Goal: Contribute content: Contribute content

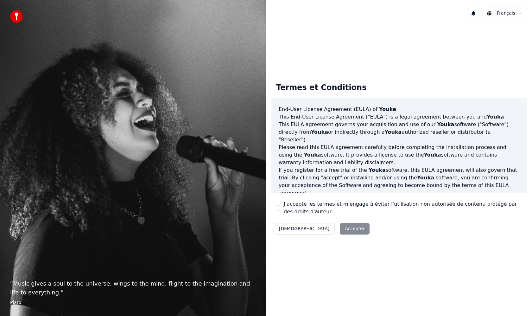
click at [278, 207] on button "J'accepte les termes et m'engage à éviter l'utilisation non autorisée de conten…" at bounding box center [278, 207] width 5 height 5
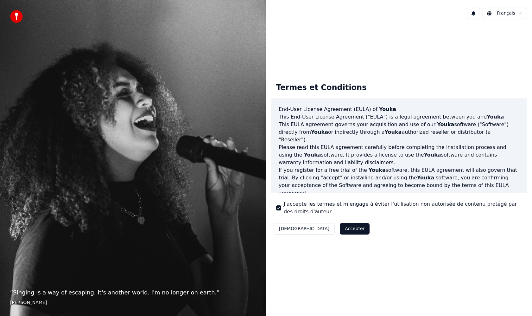
click at [340, 228] on button "Accepter" at bounding box center [355, 228] width 30 height 11
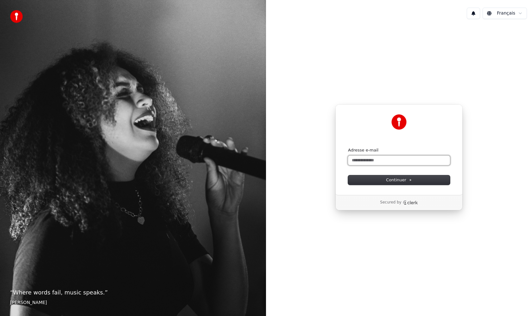
click at [377, 160] on input "Adresse e-mail" at bounding box center [399, 159] width 102 height 9
click at [390, 180] on span "Continuer" at bounding box center [399, 180] width 26 height 6
type input "**********"
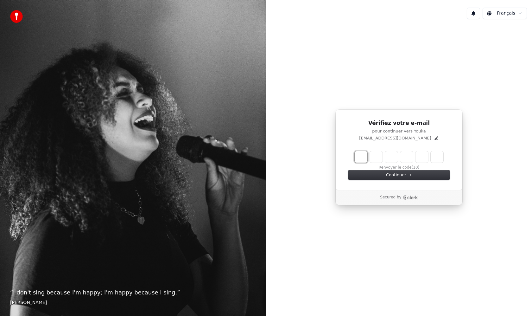
click at [361, 159] on input "Enter verification code" at bounding box center [404, 156] width 101 height 11
type input "******"
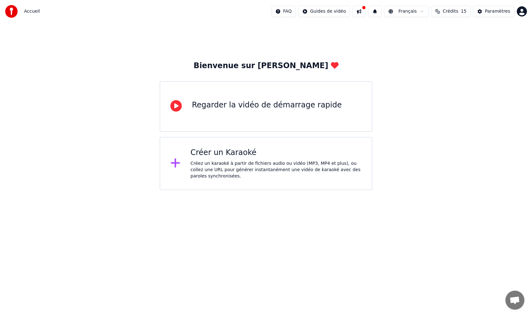
click at [228, 152] on div "Créer un Karaoké" at bounding box center [276, 152] width 171 height 10
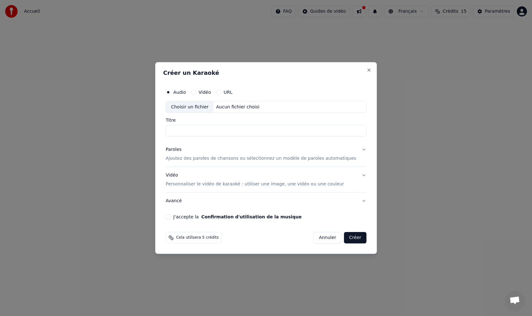
click at [196, 132] on input "Titre" at bounding box center [266, 130] width 201 height 11
type input "**********"
click at [212, 160] on p "Ajoutez des paroles de chansons ou sélectionnez un modèle de paroles automatiqu…" at bounding box center [261, 158] width 191 height 6
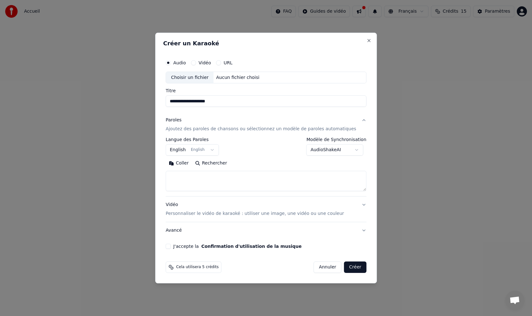
click at [197, 178] on textarea at bounding box center [266, 181] width 201 height 20
click at [216, 184] on textarea "**********" at bounding box center [260, 181] width 189 height 20
click at [200, 187] on textarea "**********" at bounding box center [260, 181] width 189 height 20
click at [213, 188] on textarea "**********" at bounding box center [260, 181] width 189 height 20
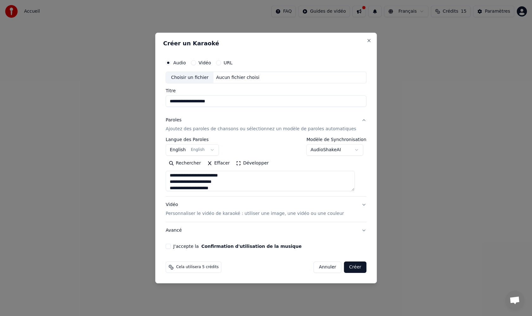
click at [229, 187] on textarea "**********" at bounding box center [260, 181] width 189 height 20
click at [214, 187] on textarea "**********" at bounding box center [260, 181] width 189 height 20
click at [215, 188] on textarea "**********" at bounding box center [260, 181] width 189 height 20
click at [235, 190] on textarea "**********" at bounding box center [260, 181] width 189 height 20
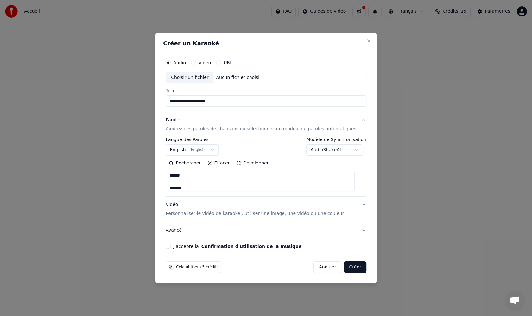
type textarea "**********"
click at [203, 76] on div "Choisir un fichier" at bounding box center [189, 77] width 47 height 11
drag, startPoint x: 175, startPoint y: 177, endPoint x: 226, endPoint y: 191, distance: 52.6
click at [226, 191] on div "**********" at bounding box center [266, 166] width 201 height 59
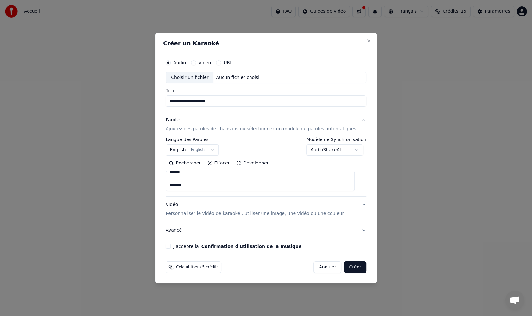
click at [203, 78] on div "Choisir un fichier" at bounding box center [189, 77] width 47 height 11
type input "**********"
click at [221, 215] on p "Personnaliser le vidéo de karaoké : utiliser une image, une vidéo ou une couleur" at bounding box center [255, 213] width 178 height 6
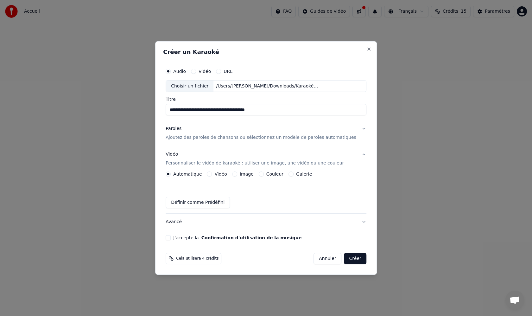
click at [237, 174] on button "Image" at bounding box center [234, 173] width 5 height 5
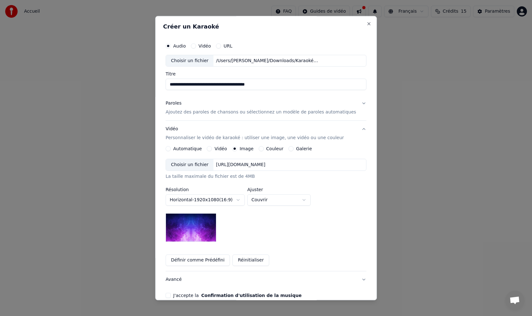
click at [203, 164] on div "Choisir un fichier" at bounding box center [189, 164] width 47 height 11
click at [209, 226] on img at bounding box center [191, 227] width 51 height 28
click at [311, 190] on body "**********" at bounding box center [266, 95] width 532 height 190
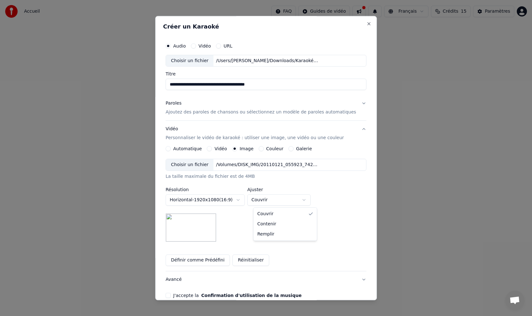
click at [242, 190] on body "**********" at bounding box center [266, 95] width 532 height 190
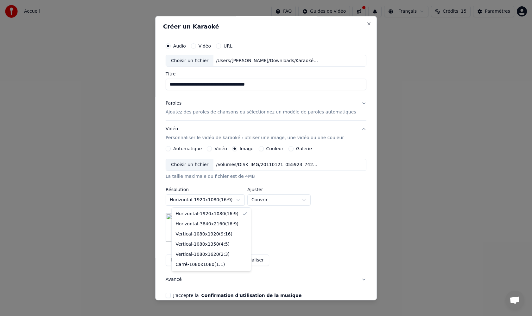
click at [242, 190] on body "**********" at bounding box center [266, 95] width 532 height 190
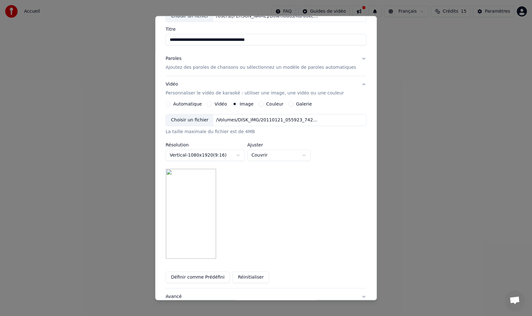
scroll to position [46, 0]
click at [243, 155] on body "**********" at bounding box center [266, 95] width 532 height 190
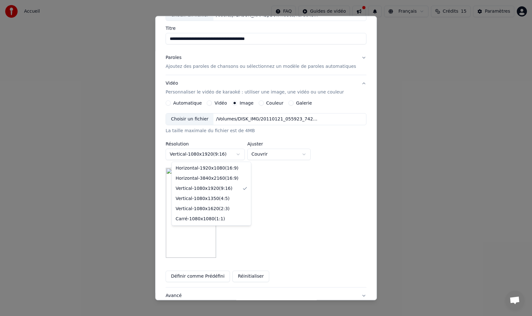
scroll to position [32, 0]
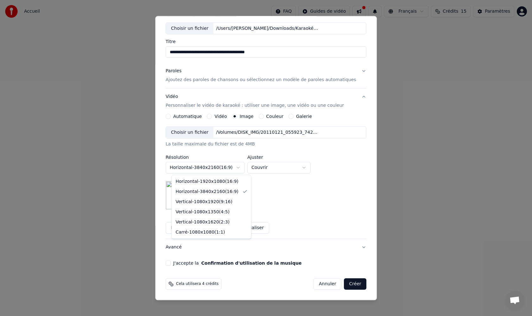
click at [241, 168] on body "**********" at bounding box center [266, 95] width 532 height 190
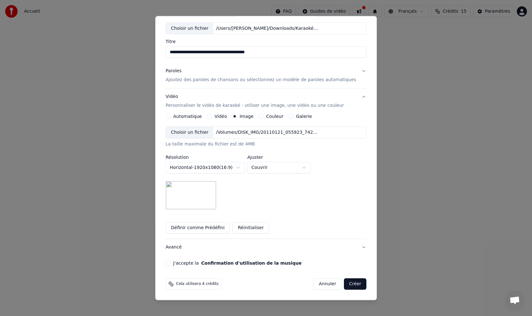
click at [243, 167] on body "**********" at bounding box center [266, 95] width 532 height 190
click at [264, 132] on body "**********" at bounding box center [266, 95] width 532 height 190
click at [200, 197] on img at bounding box center [191, 195] width 51 height 28
click at [248, 132] on div "/Volumes/DISK_IMG/20110121_055923_742.jpg" at bounding box center [268, 132] width 108 height 6
click at [241, 133] on div "/Volumes/DISK_IMG/20110121_055923_742.jpg" at bounding box center [268, 132] width 108 height 6
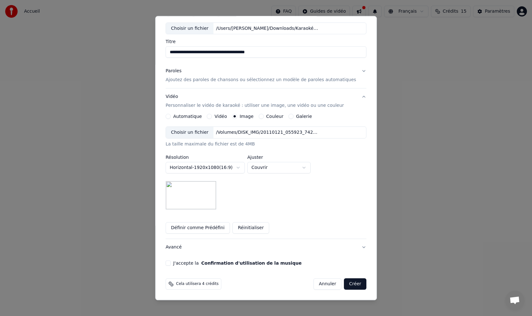
click at [204, 193] on img at bounding box center [191, 195] width 51 height 28
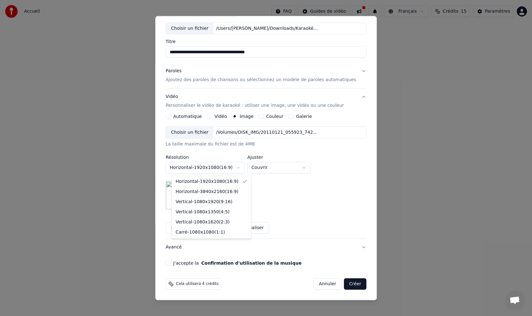
click at [246, 168] on body "**********" at bounding box center [266, 95] width 532 height 190
select select "*********"
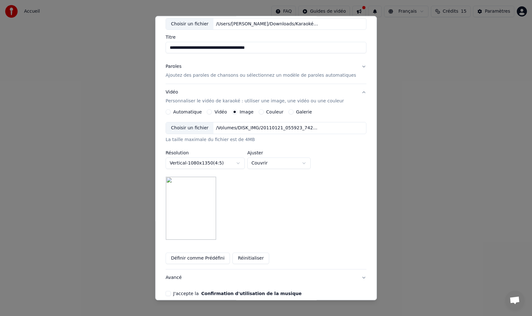
scroll to position [37, 0]
click at [204, 192] on img at bounding box center [191, 207] width 51 height 63
click at [198, 188] on img at bounding box center [191, 207] width 51 height 63
click at [202, 181] on img at bounding box center [191, 207] width 51 height 63
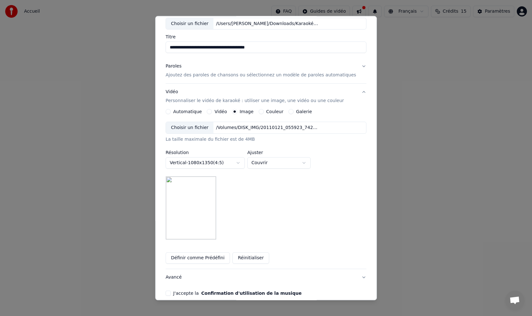
click at [200, 200] on img at bounding box center [191, 207] width 51 height 63
click at [253, 259] on button "Réinitialiser" at bounding box center [250, 257] width 37 height 11
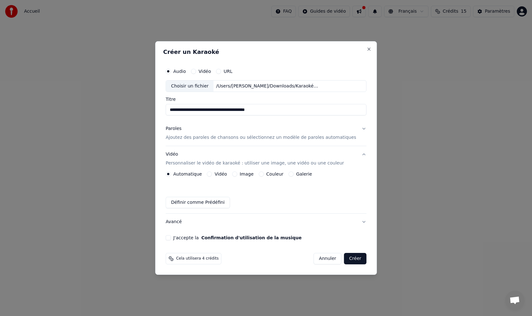
scroll to position [0, 0]
click at [230, 137] on p "Ajoutez des paroles de chansons ou sélectionnez un modèle de paroles automatiqu…" at bounding box center [261, 138] width 191 height 6
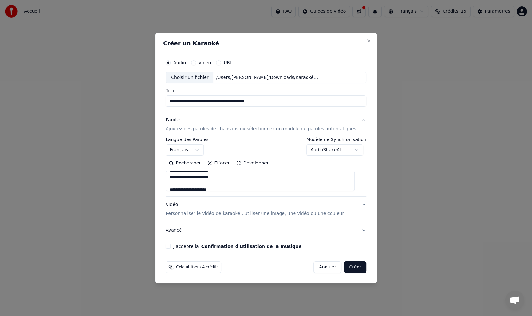
scroll to position [122, 0]
click at [212, 215] on p "Personnaliser le vidéo de karaoké : utiliser une image, une vidéo ou une couleur" at bounding box center [255, 213] width 178 height 6
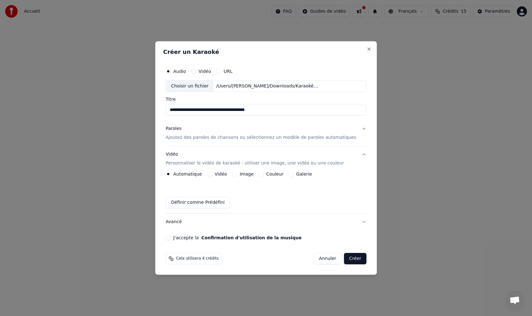
click at [216, 174] on div "Vidéo" at bounding box center [217, 173] width 20 height 5
click at [212, 174] on button "Vidéo" at bounding box center [209, 173] width 5 height 5
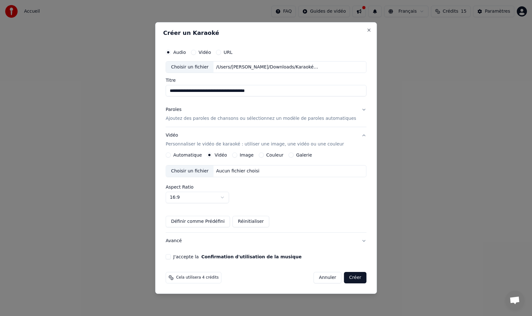
click at [237, 154] on button "Image" at bounding box center [234, 154] width 5 height 5
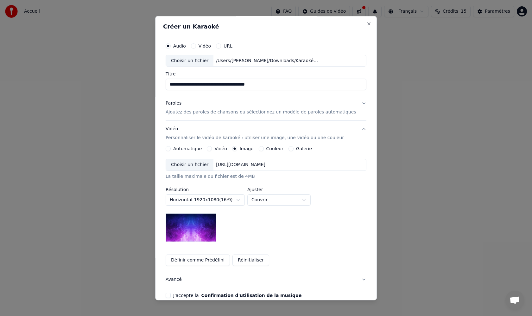
click at [293, 148] on button "Galerie" at bounding box center [290, 148] width 5 height 5
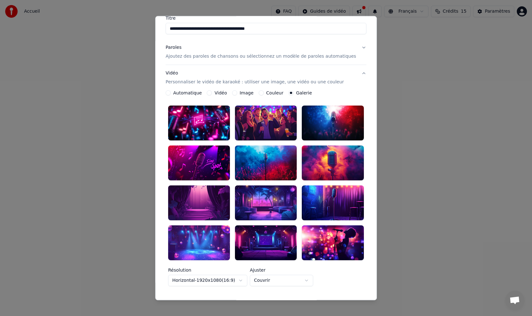
scroll to position [55, 0]
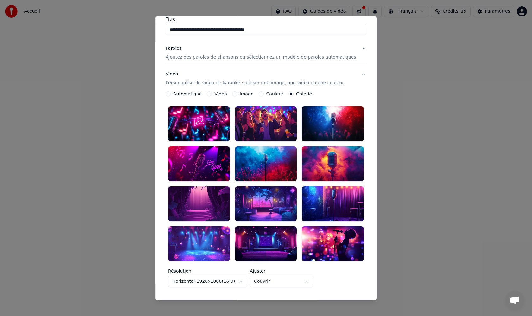
click at [254, 163] on div at bounding box center [266, 164] width 62 height 35
click at [215, 165] on div at bounding box center [199, 164] width 62 height 35
click at [322, 201] on div at bounding box center [333, 203] width 62 height 35
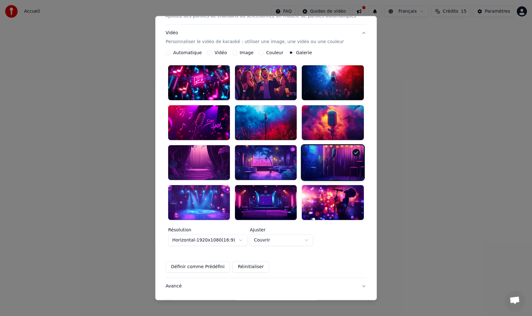
scroll to position [126, 0]
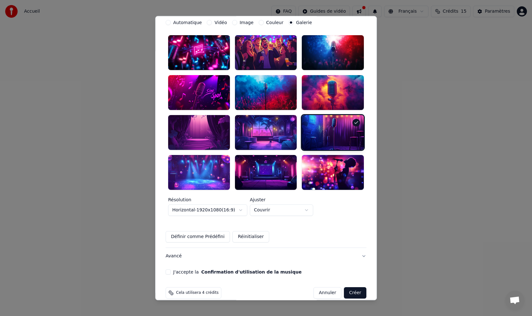
click at [171, 269] on button "J'accepte la Confirmation d'utilisation de la musique" at bounding box center [168, 271] width 5 height 5
click at [348, 287] on button "Créer" at bounding box center [355, 292] width 22 height 11
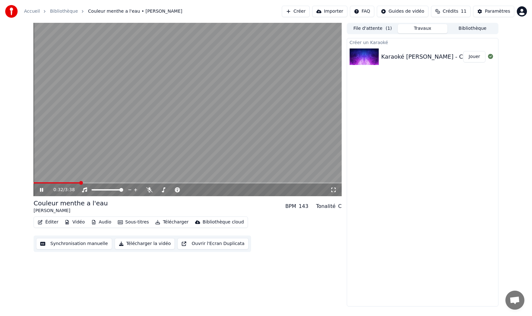
drag, startPoint x: 78, startPoint y: 183, endPoint x: 42, endPoint y: 183, distance: 36.1
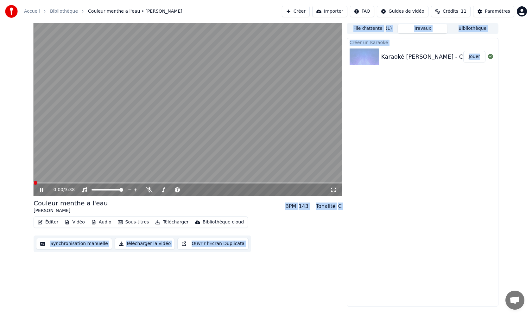
click at [31, 184] on div "0:00 / 3:38 Couleur menthe a l'eau [PERSON_NAME] BPM 143 Tonalité C Éditer Vidé…" at bounding box center [265, 164] width 475 height 283
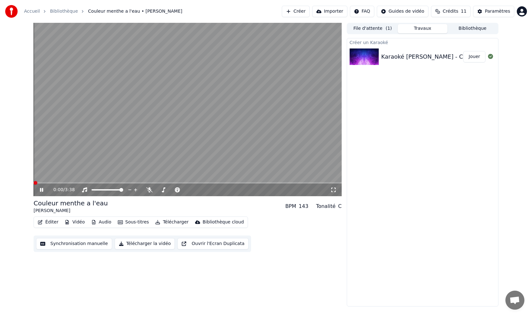
click at [41, 190] on icon at bounding box center [46, 189] width 15 height 5
click at [41, 189] on icon at bounding box center [42, 189] width 4 height 4
click at [41, 189] on icon at bounding box center [46, 189] width 15 height 5
click at [36, 183] on span at bounding box center [36, 183] width 4 height 4
click at [40, 189] on icon at bounding box center [42, 189] width 4 height 4
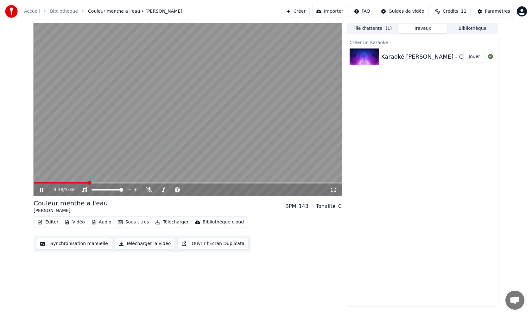
click at [37, 183] on div "0:38 / 3:38" at bounding box center [188, 189] width 308 height 13
click at [34, 183] on span at bounding box center [36, 183] width 4 height 4
click at [42, 190] on icon at bounding box center [46, 189] width 15 height 5
click at [36, 183] on span at bounding box center [35, 182] width 3 height 1
click at [41, 190] on icon at bounding box center [42, 189] width 4 height 4
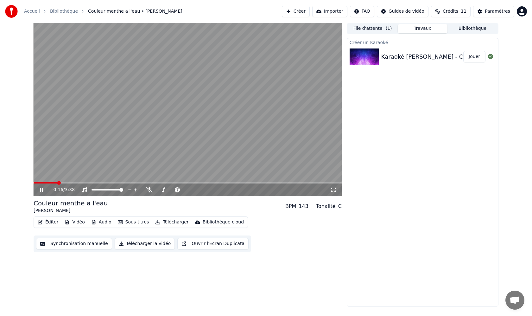
click at [41, 190] on icon at bounding box center [41, 190] width 3 height 4
click at [39, 183] on span at bounding box center [41, 183] width 4 height 4
click at [39, 190] on icon at bounding box center [46, 189] width 15 height 5
click at [367, 55] on img at bounding box center [363, 56] width 29 height 16
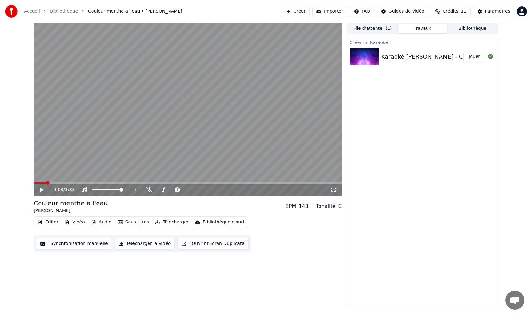
click at [471, 58] on button "Jouer" at bounding box center [474, 56] width 22 height 11
click at [41, 190] on icon at bounding box center [41, 190] width 3 height 4
click at [48, 222] on button "Éditer" at bounding box center [48, 221] width 26 height 9
click at [49, 222] on button "Éditer" at bounding box center [48, 221] width 26 height 9
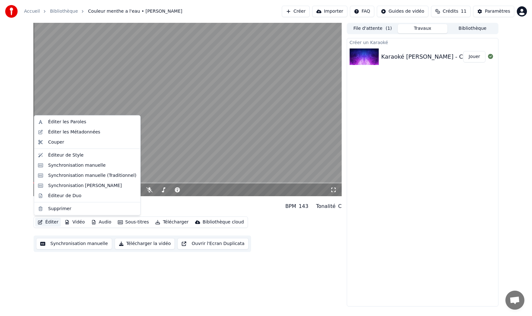
click at [49, 222] on button "Éditer" at bounding box center [48, 221] width 26 height 9
click at [71, 123] on div "Éditer les Paroles" at bounding box center [67, 122] width 38 height 6
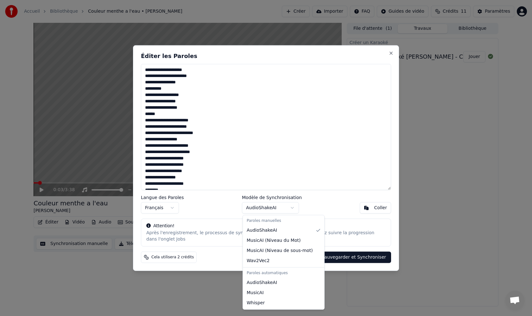
click at [293, 208] on body "**********" at bounding box center [266, 158] width 532 height 316
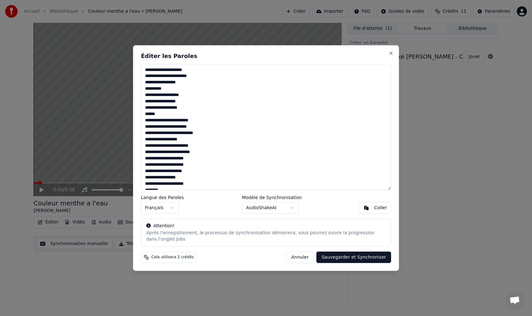
click at [306, 207] on body "**********" at bounding box center [266, 158] width 532 height 316
click at [298, 257] on button "Annuler" at bounding box center [300, 256] width 28 height 11
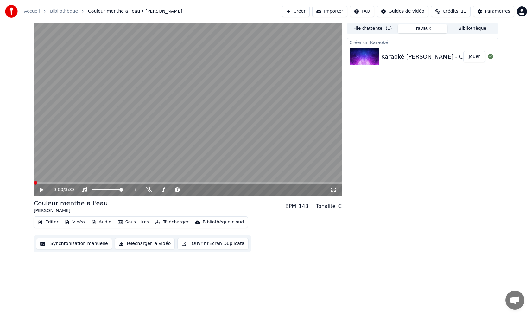
click at [34, 182] on span at bounding box center [36, 183] width 4 height 4
click at [41, 190] on icon at bounding box center [42, 189] width 4 height 4
click at [41, 190] on icon at bounding box center [41, 190] width 3 height 4
click at [41, 190] on icon at bounding box center [42, 189] width 4 height 4
click at [41, 190] on icon at bounding box center [41, 190] width 3 height 4
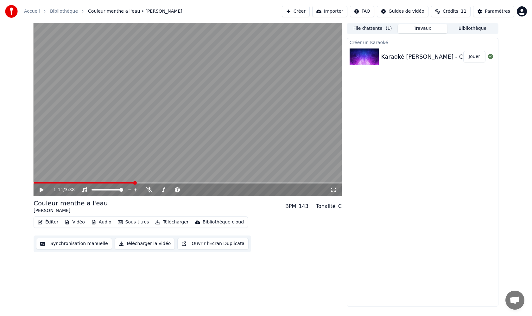
click at [67, 245] on button "Synchronisation manuelle" at bounding box center [74, 243] width 76 height 11
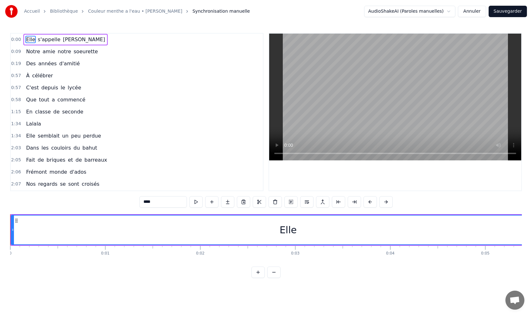
click at [29, 41] on span "Elle" at bounding box center [30, 39] width 10 height 7
click at [286, 230] on div "Elle" at bounding box center [287, 229] width 17 height 14
drag, startPoint x: 283, startPoint y: 230, endPoint x: 294, endPoint y: 230, distance: 11.4
click at [294, 230] on div "Elle" at bounding box center [287, 229] width 17 height 14
click at [275, 233] on div "Elle" at bounding box center [287, 229] width 553 height 29
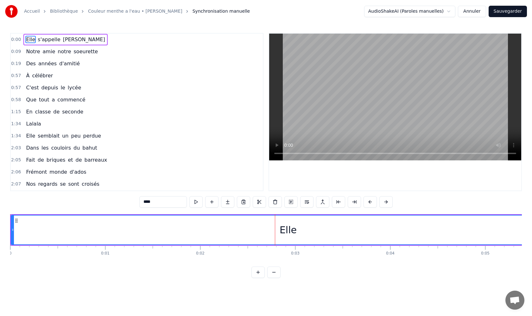
click at [152, 203] on input "****" at bounding box center [162, 201] width 47 height 11
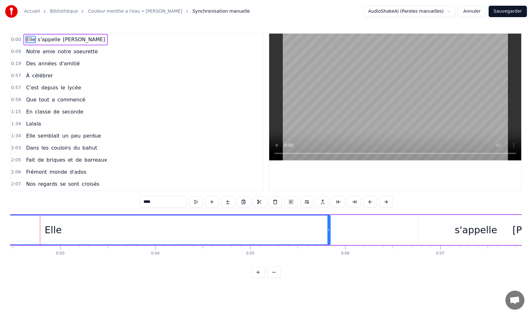
scroll to position [0, 236]
type input "*"
click at [423, 230] on div "s'appelle" at bounding box center [473, 230] width 115 height 30
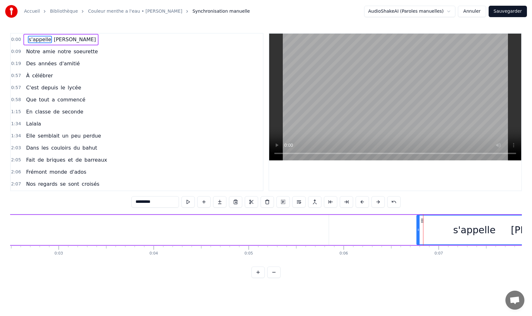
click at [135, 203] on input "*********" at bounding box center [154, 201] width 47 height 11
type input "**********"
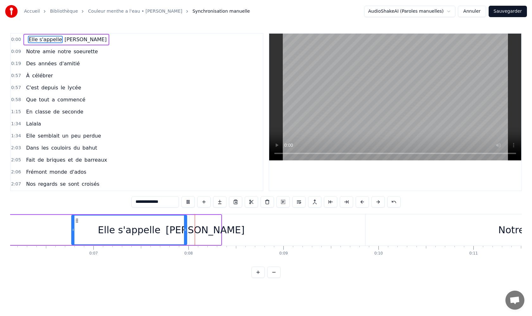
scroll to position [0, 686]
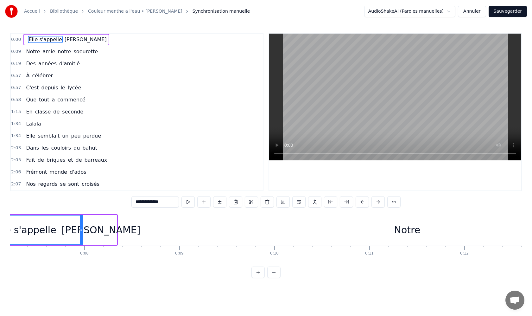
click at [16, 39] on span "0:00" at bounding box center [16, 39] width 10 height 6
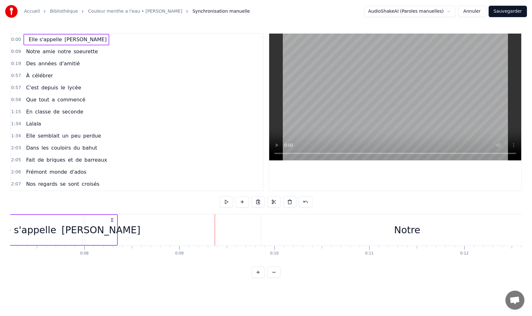
click at [16, 39] on span "0:00" at bounding box center [16, 39] width 10 height 6
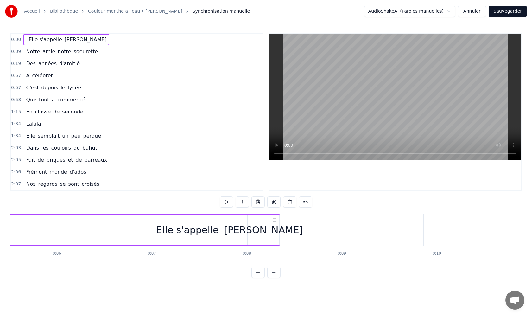
scroll to position [0, 522]
click at [249, 229] on div "[PERSON_NAME]" at bounding box center [265, 230] width 32 height 30
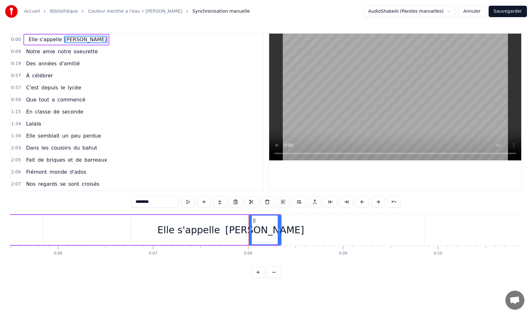
click at [194, 232] on div "Elle s'appelle" at bounding box center [188, 229] width 63 height 14
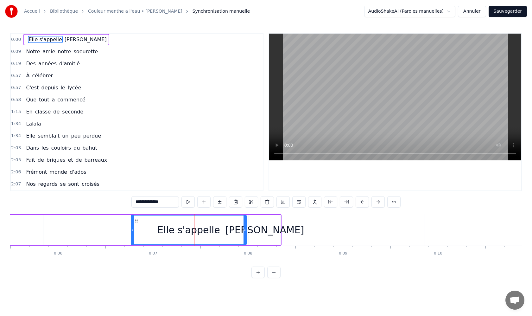
click at [214, 231] on div "Elle s'appelle" at bounding box center [188, 229] width 63 height 14
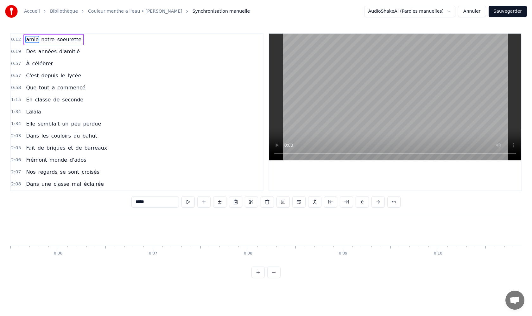
type input "****"
click at [203, 231] on div at bounding box center [203, 229] width 0 height 31
click at [467, 12] on button "Annuler" at bounding box center [472, 11] width 28 height 11
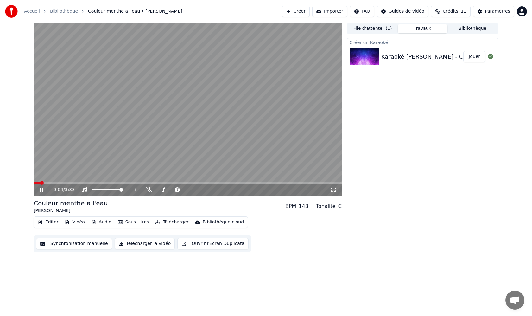
click at [82, 243] on button "Synchronisation manuelle" at bounding box center [74, 243] width 76 height 11
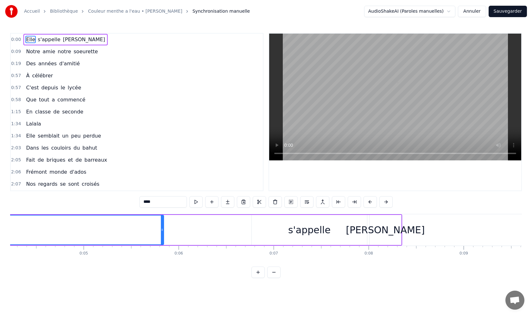
scroll to position [0, 402]
click at [371, 229] on div "[PERSON_NAME]" at bounding box center [384, 229] width 79 height 14
type input "********"
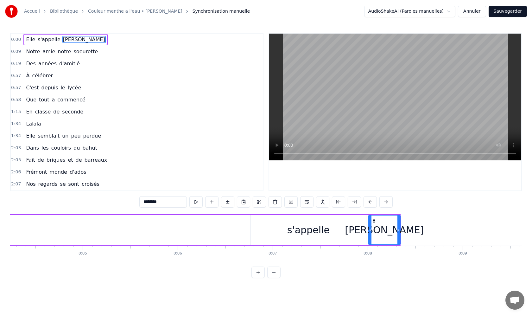
click at [371, 229] on div "[PERSON_NAME]" at bounding box center [384, 229] width 79 height 14
click at [372, 229] on div "[PERSON_NAME]" at bounding box center [384, 229] width 79 height 14
click at [213, 203] on button at bounding box center [211, 201] width 13 height 11
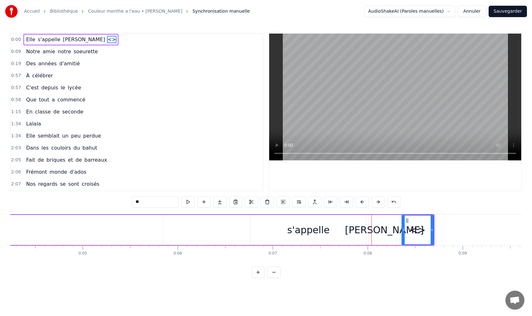
drag, startPoint x: 413, startPoint y: 226, endPoint x: 378, endPoint y: 227, distance: 35.5
click at [378, 227] on div "Elle s'appelle [PERSON_NAME] <>" at bounding box center [21, 229] width 826 height 31
click at [384, 232] on div "[PERSON_NAME]" at bounding box center [384, 229] width 79 height 14
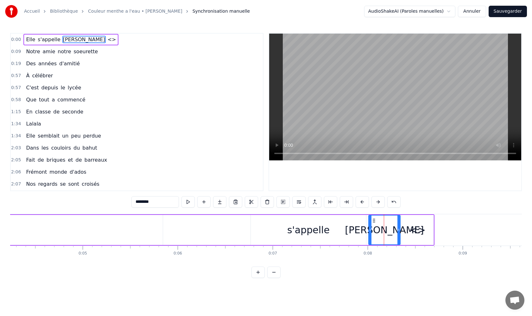
click at [136, 201] on input "********" at bounding box center [154, 201] width 47 height 11
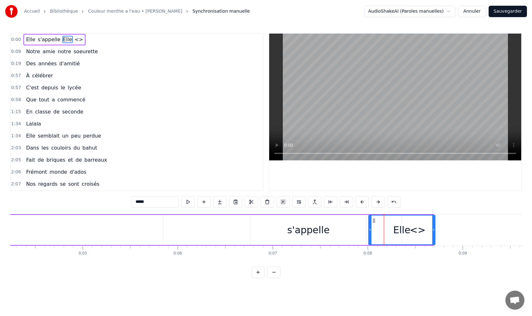
drag, startPoint x: 399, startPoint y: 230, endPoint x: 434, endPoint y: 229, distance: 34.5
click at [434, 230] on icon at bounding box center [433, 229] width 3 height 5
click at [148, 202] on input "****" at bounding box center [154, 201] width 47 height 11
type input "**********"
click at [427, 230] on div "Elle s'appelle" at bounding box center [401, 229] width 63 height 14
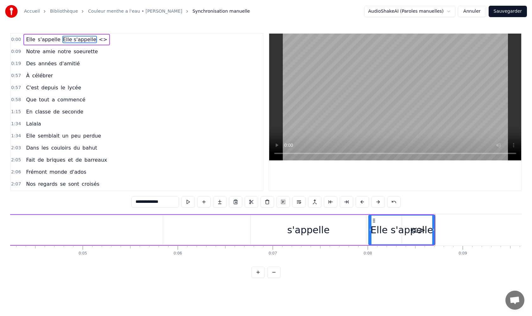
click at [405, 230] on div "Elle s'appelle" at bounding box center [401, 229] width 63 height 14
click at [419, 230] on div "Elle s'appelle" at bounding box center [401, 229] width 63 height 14
drag, startPoint x: 433, startPoint y: 229, endPoint x: 427, endPoint y: 230, distance: 6.4
click at [427, 230] on icon at bounding box center [427, 229] width 3 height 5
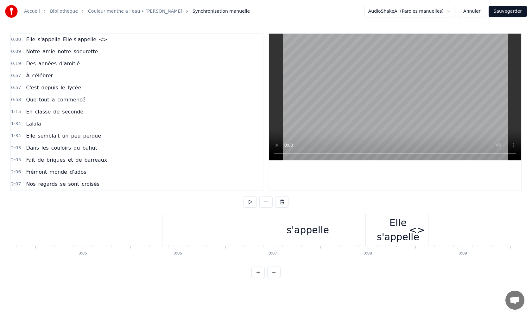
click at [388, 231] on div "Elle s'appelle" at bounding box center [398, 229] width 60 height 28
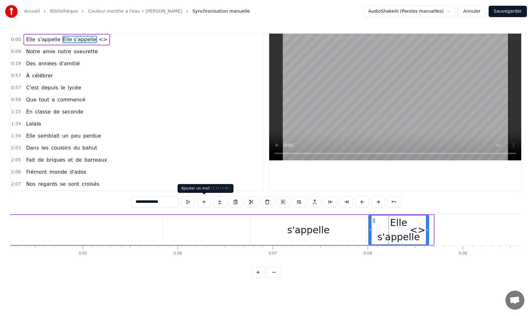
click at [205, 203] on button at bounding box center [203, 201] width 13 height 11
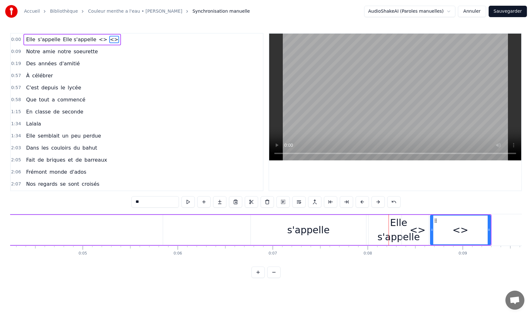
click at [419, 231] on div "<>" at bounding box center [418, 229] width 16 height 14
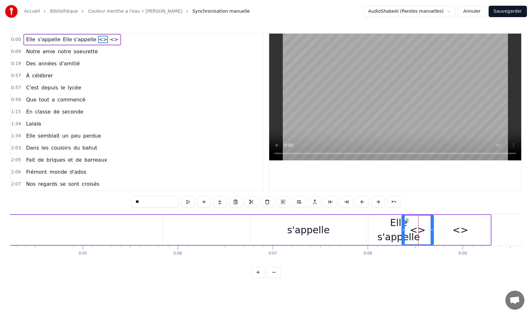
click at [392, 231] on div "Elle s'appelle" at bounding box center [398, 229] width 60 height 28
click at [438, 231] on div "<>" at bounding box center [460, 230] width 60 height 30
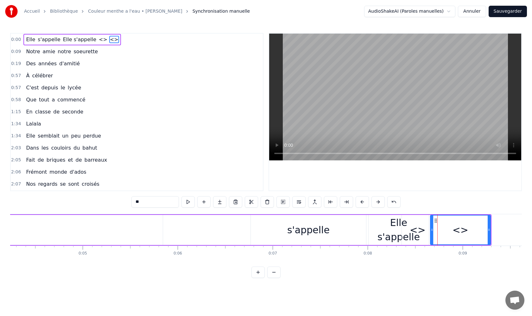
click at [419, 232] on div "<>" at bounding box center [418, 229] width 16 height 14
click at [54, 40] on span "s'appelle" at bounding box center [49, 39] width 24 height 7
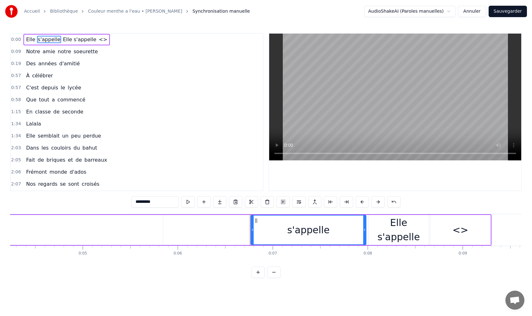
click at [51, 40] on span "s'appelle" at bounding box center [49, 39] width 24 height 7
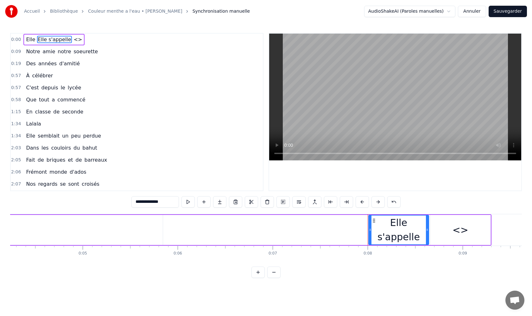
click at [31, 40] on span "Elle" at bounding box center [30, 39] width 10 height 7
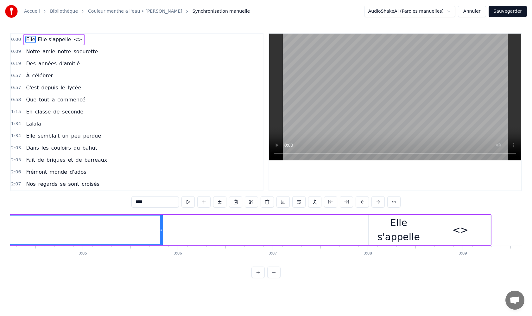
click at [377, 232] on div "Elle s'appelle" at bounding box center [398, 229] width 60 height 28
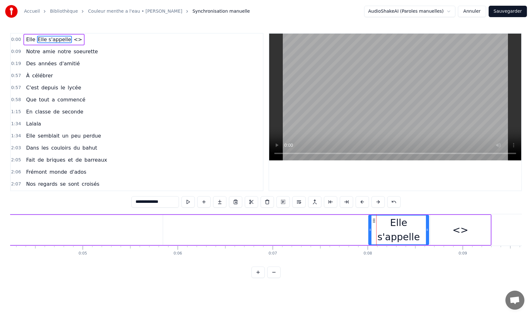
click at [424, 229] on div "Elle s'appelle" at bounding box center [398, 229] width 59 height 28
click at [434, 228] on div "<>" at bounding box center [460, 230] width 60 height 30
type input "**"
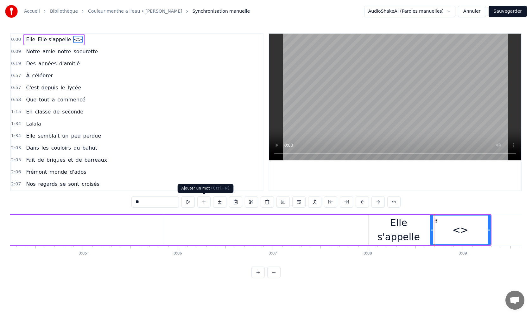
click at [204, 202] on button at bounding box center [203, 201] width 13 height 11
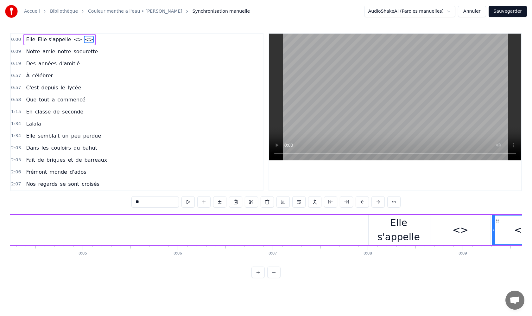
drag, startPoint x: 508, startPoint y: 233, endPoint x: 453, endPoint y: 232, distance: 55.4
click at [453, 231] on div "[PERSON_NAME] s'appelle <> <>" at bounding box center [80, 229] width 945 height 31
click at [440, 230] on div "<>" at bounding box center [460, 230] width 60 height 30
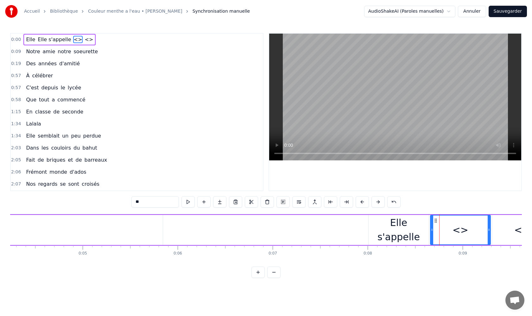
click at [265, 230] on div "[PERSON_NAME] s'appelle <> <>" at bounding box center [80, 229] width 945 height 31
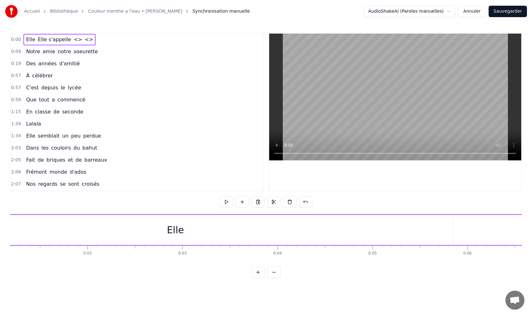
scroll to position [0, 116]
click at [176, 229] on div "Elle" at bounding box center [172, 229] width 17 height 14
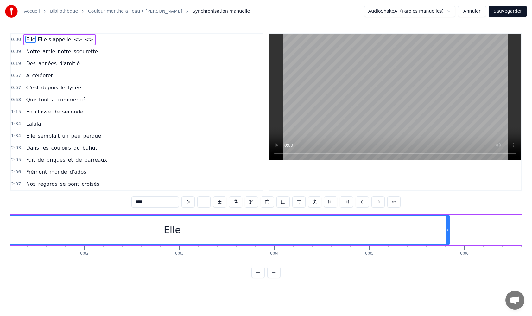
click at [180, 229] on div "Elle" at bounding box center [172, 229] width 553 height 29
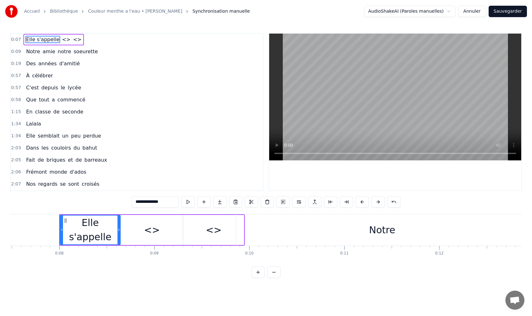
scroll to position [0, 728]
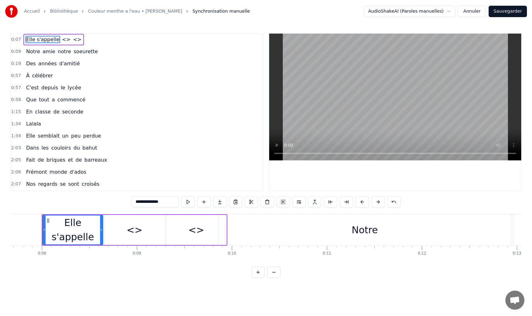
click at [112, 232] on div "<>" at bounding box center [134, 230] width 60 height 30
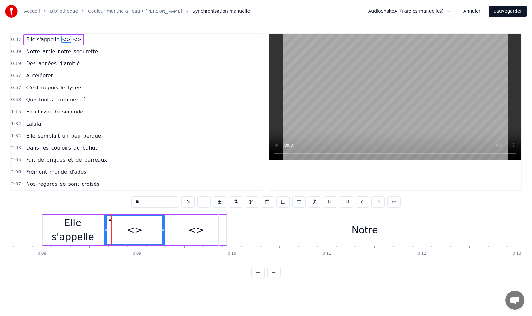
click at [115, 231] on div "<>" at bounding box center [134, 229] width 59 height 29
click at [101, 230] on div "Elle s'appelle" at bounding box center [73, 230] width 60 height 30
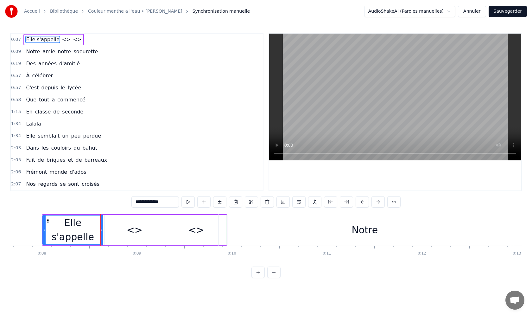
click at [111, 230] on div "<>" at bounding box center [134, 230] width 60 height 30
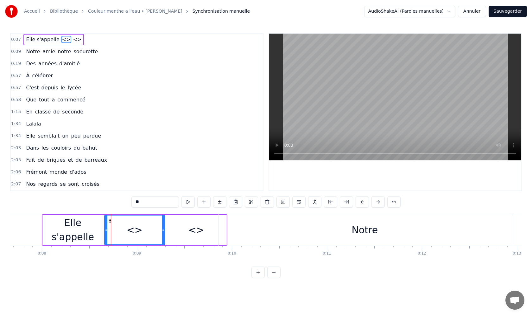
click at [192, 224] on div "<>" at bounding box center [196, 229] width 16 height 14
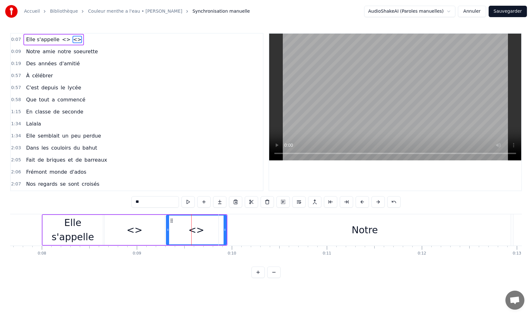
click at [124, 232] on div "<>" at bounding box center [134, 230] width 60 height 30
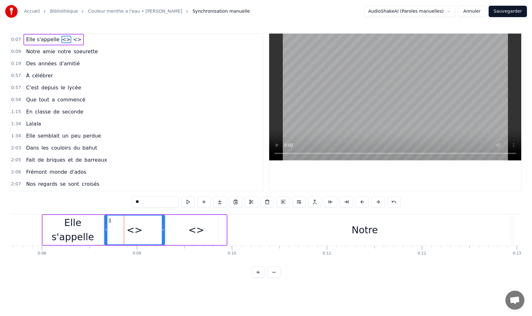
click at [137, 230] on div "<>" at bounding box center [135, 229] width 16 height 14
drag, startPoint x: 141, startPoint y: 203, endPoint x: 128, endPoint y: 203, distance: 13.0
click at [128, 203] on div "0:07 Elle s'appelle <> <> 0:09 Notre amie notre soeurette 0:19 Des années d'ami…" at bounding box center [265, 155] width 511 height 245
click at [141, 202] on input "********" at bounding box center [154, 201] width 47 height 11
click at [158, 201] on input "********" at bounding box center [154, 201] width 47 height 11
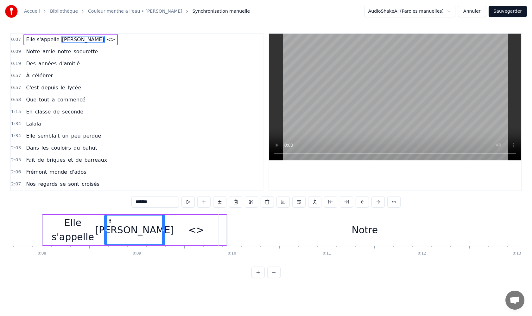
type input "********"
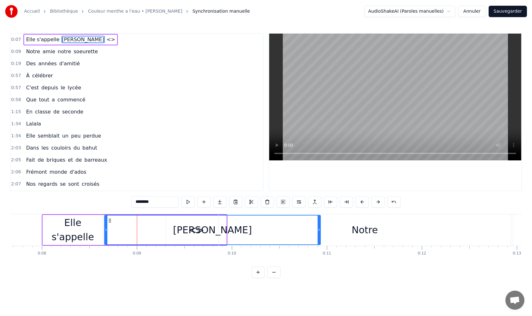
drag, startPoint x: 163, startPoint y: 230, endPoint x: 320, endPoint y: 241, distance: 157.1
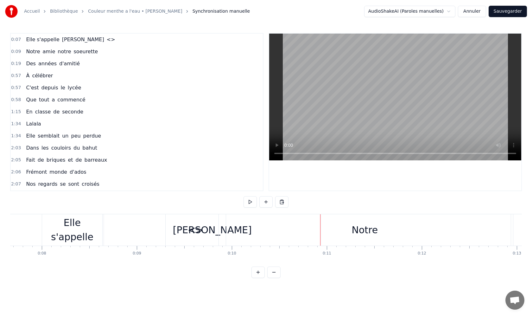
click at [81, 232] on div "Elle s'appelle" at bounding box center [72, 229] width 60 height 28
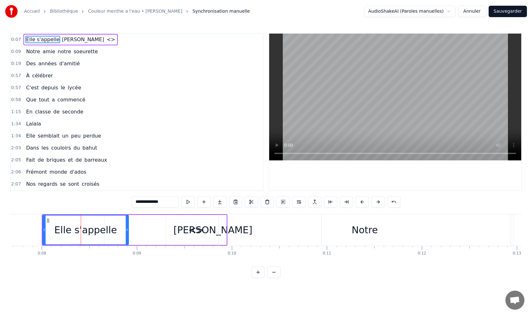
drag, startPoint x: 101, startPoint y: 228, endPoint x: 127, endPoint y: 239, distance: 27.4
click at [127, 239] on div at bounding box center [127, 229] width 3 height 29
click at [194, 217] on div "<>" at bounding box center [196, 230] width 60 height 30
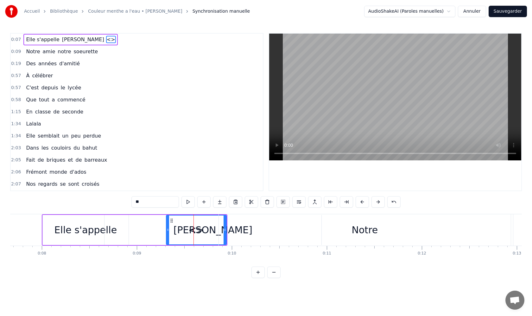
click at [135, 228] on div "[PERSON_NAME]" at bounding box center [212, 230] width 217 height 30
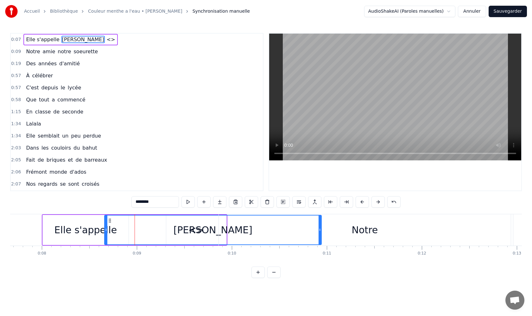
click at [226, 224] on div "Notre" at bounding box center [365, 229] width 292 height 31
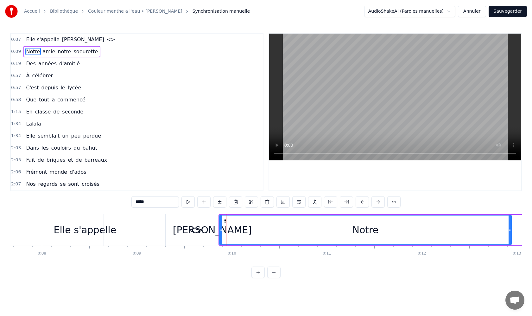
click at [85, 230] on div "Elle s'appelle" at bounding box center [85, 229] width 63 height 14
type input "**********"
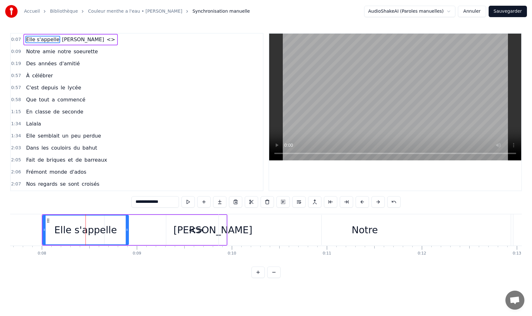
drag, startPoint x: 207, startPoint y: 213, endPoint x: 228, endPoint y: 216, distance: 21.1
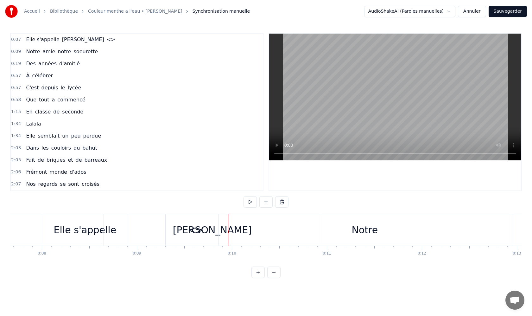
click at [149, 233] on div "[PERSON_NAME]" at bounding box center [212, 229] width 217 height 31
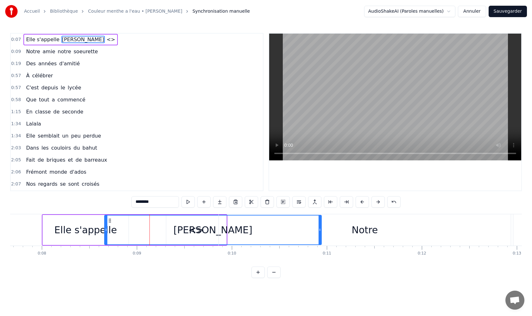
click at [106, 40] on span "<>" at bounding box center [111, 39] width 10 height 7
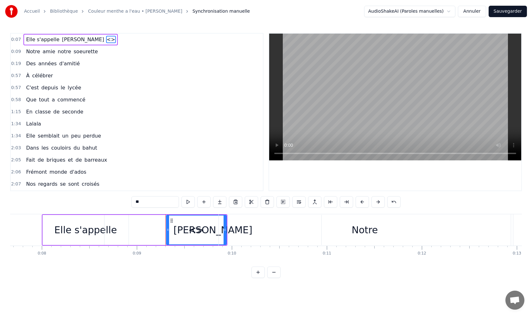
click at [143, 202] on input "**" at bounding box center [154, 201] width 47 height 11
type input "*"
click at [120, 226] on div "[PERSON_NAME]" at bounding box center [212, 230] width 217 height 30
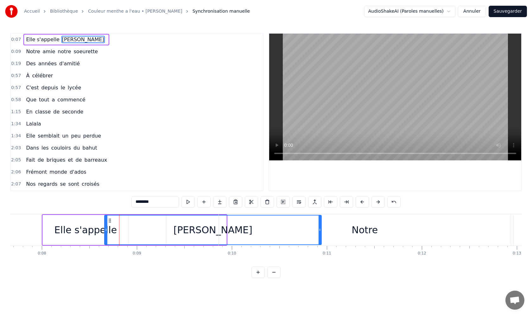
click at [41, 210] on div "0:07 Elle s'appelle [PERSON_NAME] 0:09 Notre amie notre soeurette 0:19 Des anné…" at bounding box center [265, 155] width 511 height 245
click at [42, 221] on div "Elle s'appelle" at bounding box center [85, 230] width 86 height 30
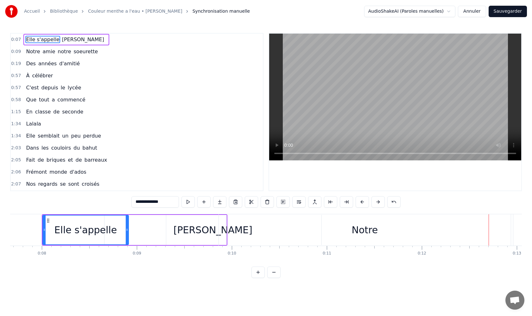
click at [361, 230] on div "Notre" at bounding box center [365, 229] width 26 height 14
type input "*****"
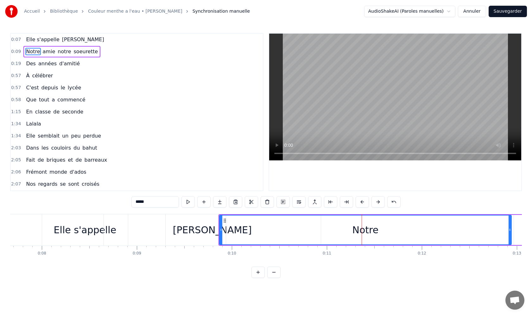
click at [191, 228] on div at bounding box center [196, 229] width 60 height 31
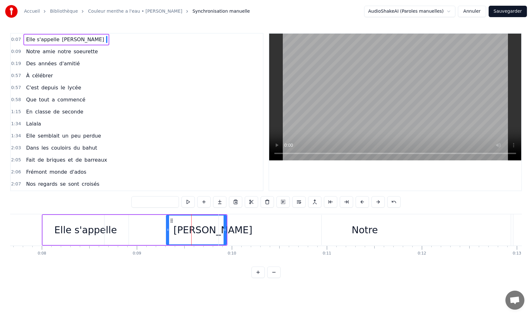
click at [72, 233] on div "Elle s'appelle" at bounding box center [85, 229] width 63 height 14
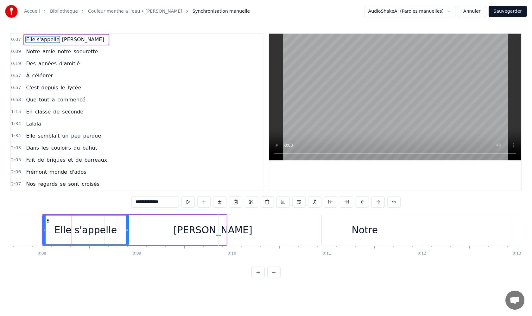
click at [261, 225] on div "Notre" at bounding box center [365, 229] width 292 height 31
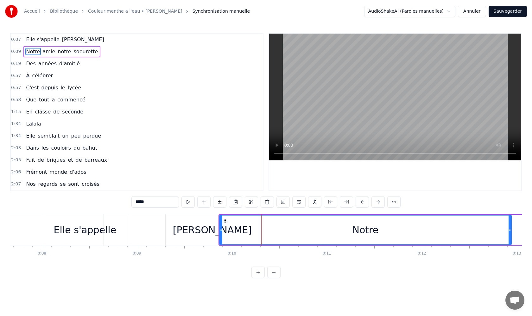
drag, startPoint x: 219, startPoint y: 226, endPoint x: 237, endPoint y: 227, distance: 17.4
click at [237, 227] on div "Notre" at bounding box center [365, 230] width 292 height 30
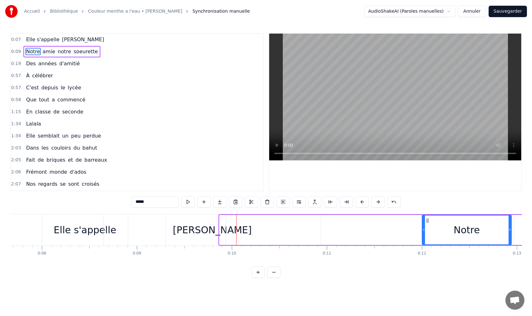
drag, startPoint x: 221, startPoint y: 224, endPoint x: 423, endPoint y: 236, distance: 202.9
click at [423, 236] on div at bounding box center [423, 229] width 3 height 29
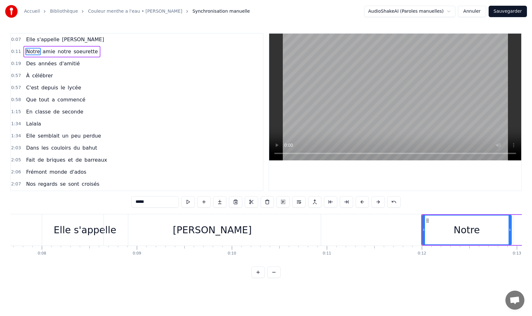
click at [217, 229] on div "[PERSON_NAME]" at bounding box center [212, 229] width 79 height 14
type input "********"
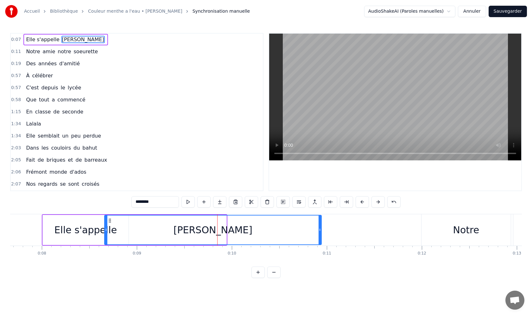
drag, startPoint x: 228, startPoint y: 226, endPoint x: 255, endPoint y: 226, distance: 27.5
click at [255, 227] on div "[PERSON_NAME]" at bounding box center [213, 229] width 216 height 29
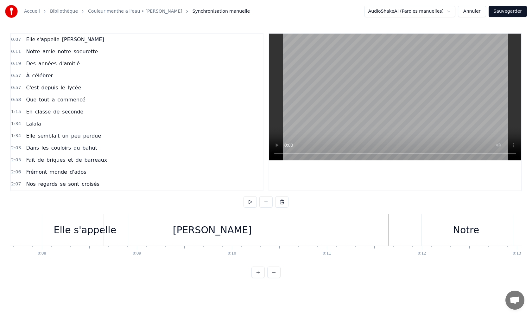
click at [279, 230] on div "[PERSON_NAME]" at bounding box center [212, 229] width 217 height 31
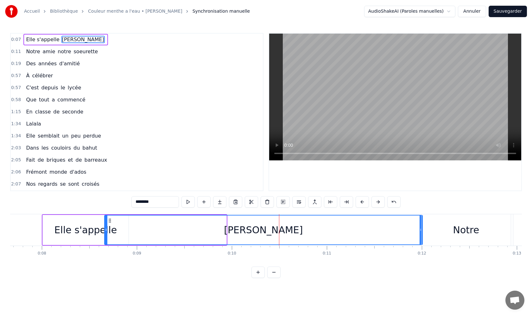
drag, startPoint x: 320, startPoint y: 230, endPoint x: 420, endPoint y: 231, distance: 100.6
click at [420, 232] on div at bounding box center [420, 229] width 3 height 29
click at [44, 222] on div "Elle s'appelle" at bounding box center [86, 230] width 86 height 30
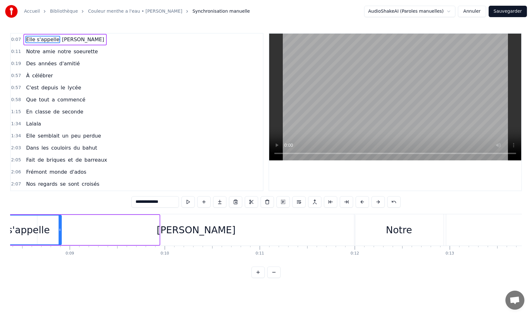
scroll to position [0, 796]
click at [400, 229] on div "Notre" at bounding box center [398, 229] width 26 height 14
type input "*****"
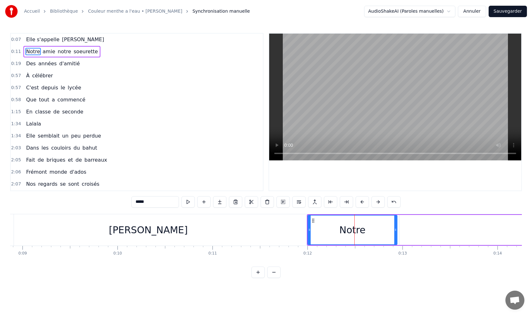
scroll to position [0, 909]
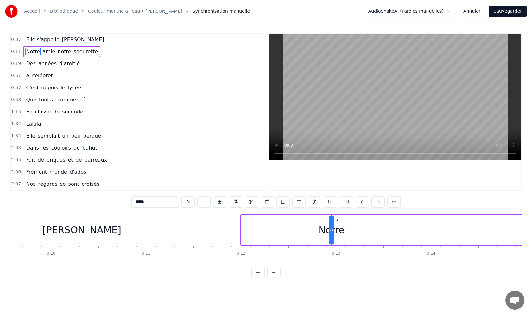
drag, startPoint x: 242, startPoint y: 230, endPoint x: 347, endPoint y: 240, distance: 106.2
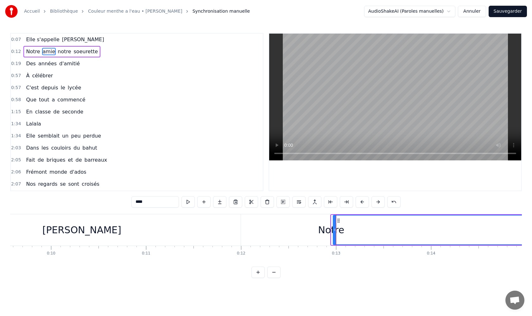
drag, startPoint x: 335, startPoint y: 230, endPoint x: 376, endPoint y: 230, distance: 40.5
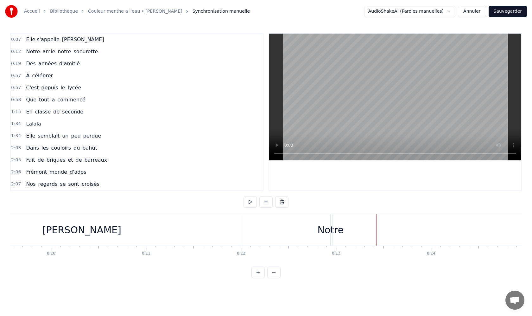
click at [323, 224] on div "Notre" at bounding box center [330, 229] width 26 height 14
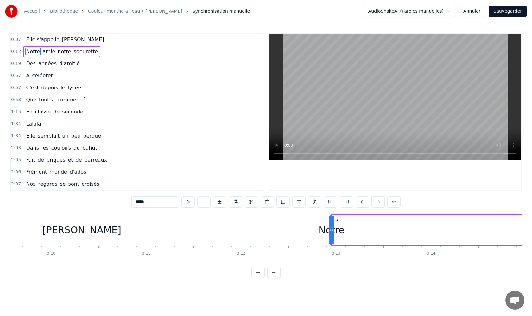
drag, startPoint x: 332, startPoint y: 221, endPoint x: 369, endPoint y: 222, distance: 37.4
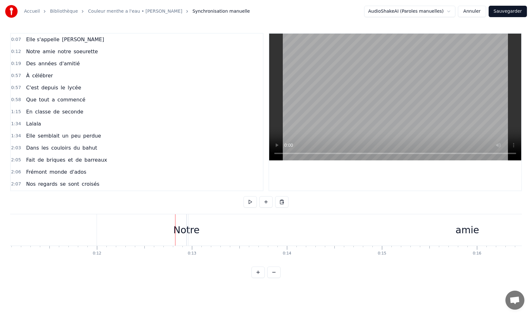
scroll to position [0, 1086]
click at [439, 230] on div "amie" at bounding box center [433, 229] width 23 height 14
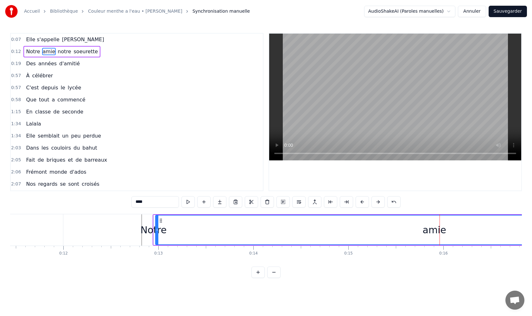
click at [64, 48] on span "notre" at bounding box center [64, 51] width 15 height 7
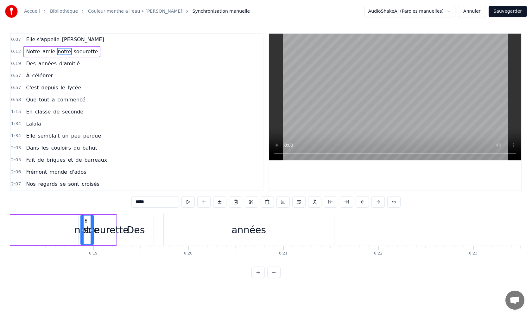
scroll to position [0, 1759]
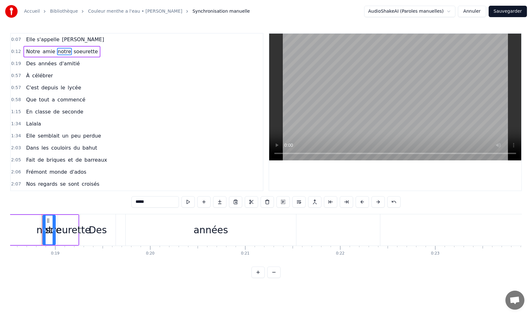
click at [67, 229] on div "soeurette" at bounding box center [68, 229] width 46 height 14
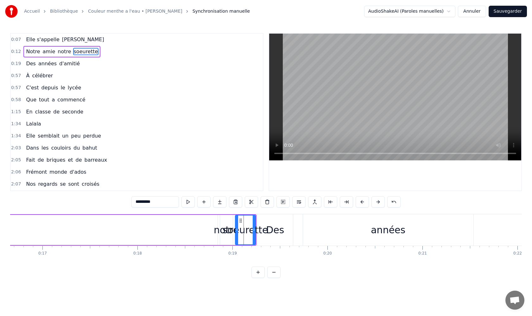
scroll to position [0, 1568]
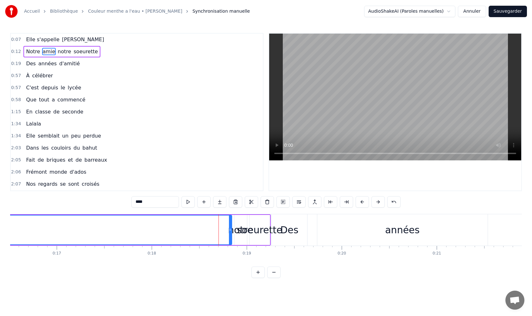
click at [291, 230] on div "Des" at bounding box center [289, 229] width 18 height 14
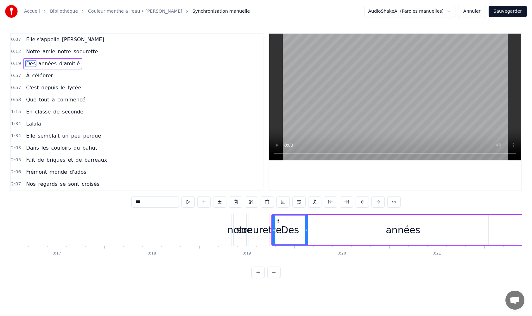
click at [247, 229] on div "soeurette" at bounding box center [259, 229] width 46 height 14
type input "*********"
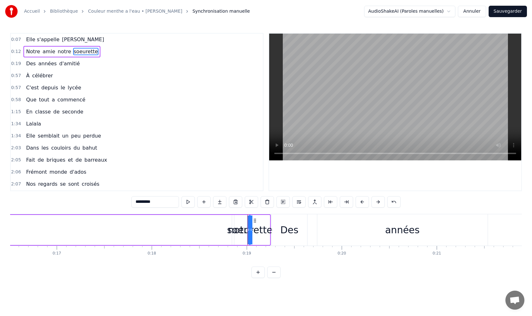
drag, startPoint x: 269, startPoint y: 227, endPoint x: 170, endPoint y: 227, distance: 99.1
click at [232, 225] on div "soeurette" at bounding box center [250, 229] width 46 height 14
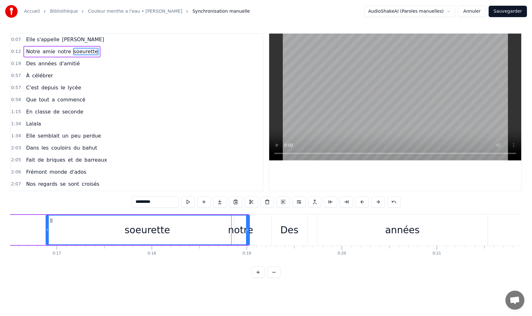
drag, startPoint x: 250, startPoint y: 224, endPoint x: 46, endPoint y: 238, distance: 204.6
click at [46, 238] on div at bounding box center [47, 229] width 3 height 29
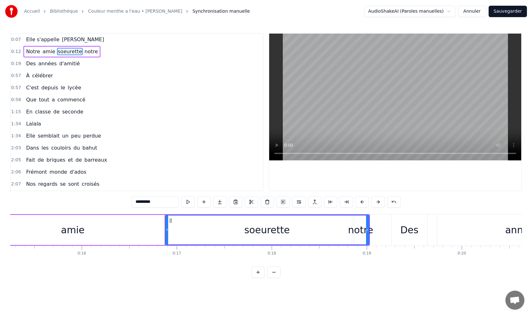
scroll to position [0, 1443]
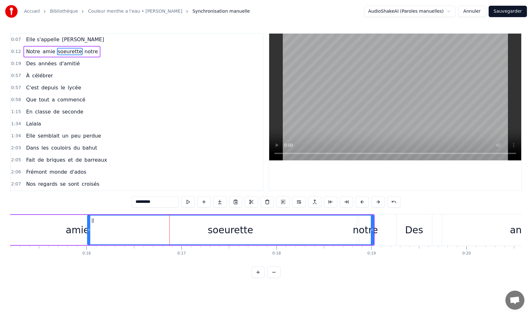
drag, startPoint x: 171, startPoint y: 231, endPoint x: 88, endPoint y: 229, distance: 82.6
click at [88, 229] on icon at bounding box center [89, 229] width 3 height 5
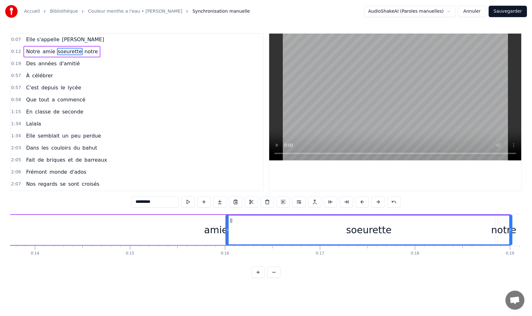
scroll to position [0, 1338]
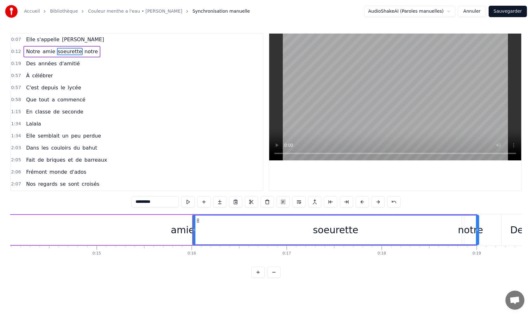
click at [467, 229] on div "soeurette" at bounding box center [335, 229] width 285 height 29
click at [472, 229] on div "soeurette" at bounding box center [335, 229] width 285 height 29
click at [135, 202] on input "*********" at bounding box center [154, 201] width 47 height 11
type input "*"
click at [468, 230] on div "notre soeurette" at bounding box center [335, 229] width 285 height 29
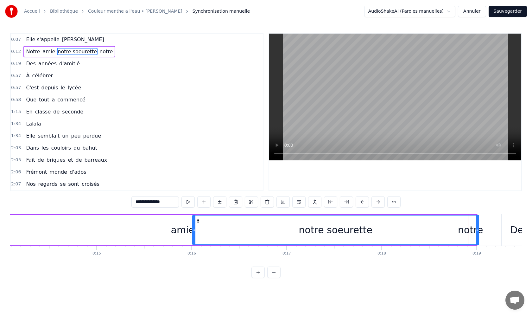
click at [479, 230] on div "notre" at bounding box center [470, 229] width 25 height 14
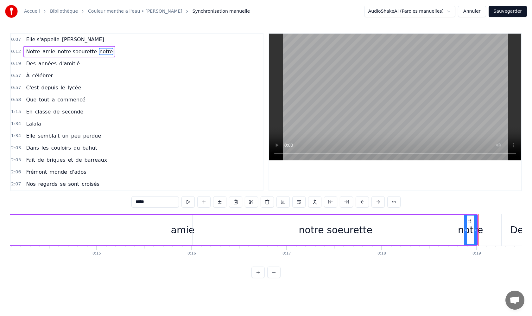
click at [151, 201] on input "*****" at bounding box center [154, 201] width 47 height 11
type input "*"
drag, startPoint x: 477, startPoint y: 229, endPoint x: 456, endPoint y: 229, distance: 20.6
click at [456, 229] on div "notre soeurette" at bounding box center [335, 230] width 286 height 30
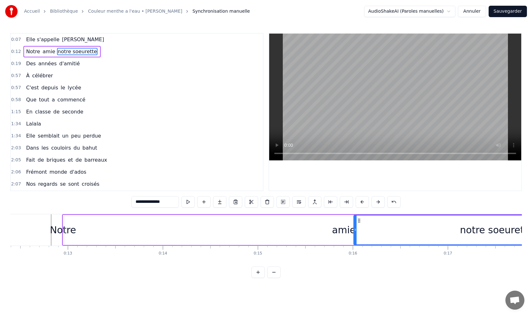
scroll to position [0, 1153]
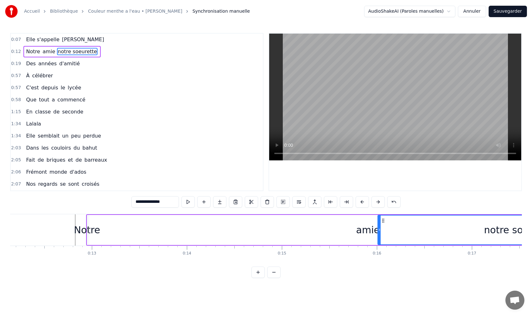
click at [361, 230] on div "amie" at bounding box center [367, 229] width 23 height 14
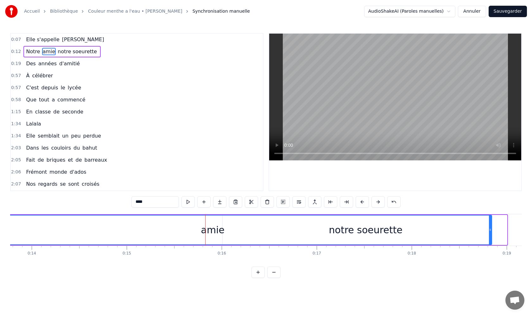
scroll to position [0, 1413]
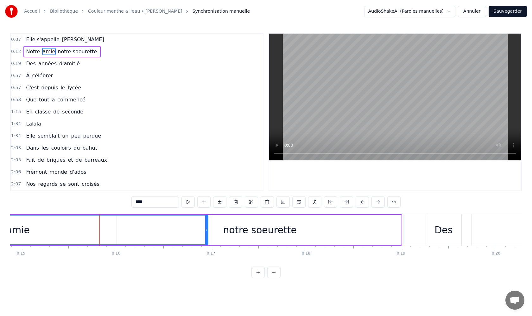
drag, startPoint x: 384, startPoint y: 229, endPoint x: 206, endPoint y: 249, distance: 178.9
click at [206, 248] on div "Elle s'appelle [PERSON_NAME] Notre amie notre soeurette Des années d'amitié À c…" at bounding box center [265, 237] width 511 height 47
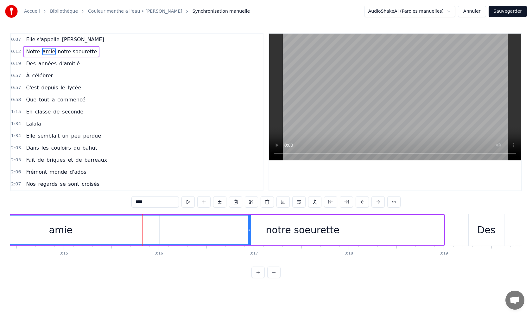
scroll to position [0, 1334]
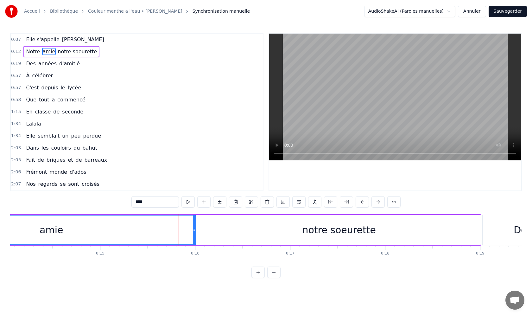
drag, startPoint x: 285, startPoint y: 229, endPoint x: 194, endPoint y: 230, distance: 91.2
click at [194, 230] on icon at bounding box center [194, 229] width 3 height 5
click at [481, 227] on div "notre soeurette" at bounding box center [339, 230] width 286 height 30
type input "**********"
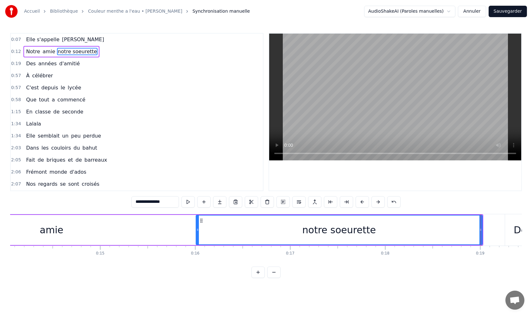
drag, startPoint x: 480, startPoint y: 227, endPoint x: 265, endPoint y: 230, distance: 215.9
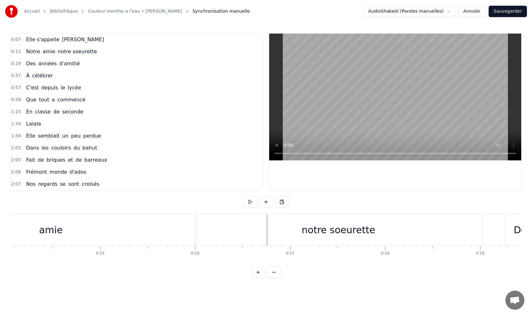
click at [389, 235] on div "notre soeurette" at bounding box center [338, 229] width 286 height 31
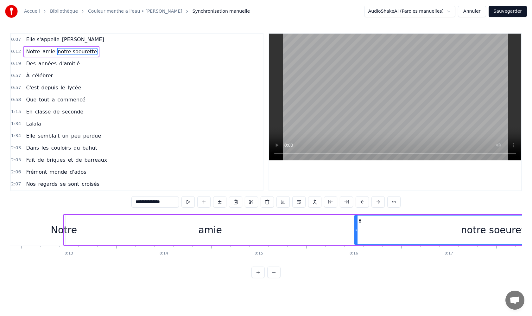
scroll to position [0, 1090]
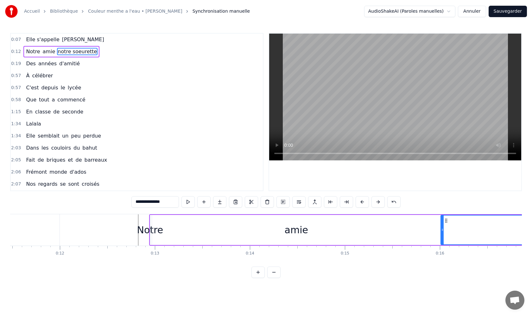
click at [135, 212] on div "**********" at bounding box center [265, 155] width 511 height 245
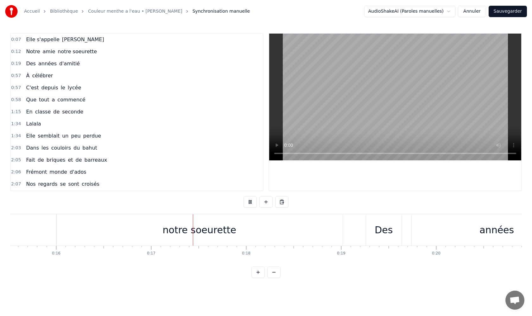
scroll to position [0, 1569]
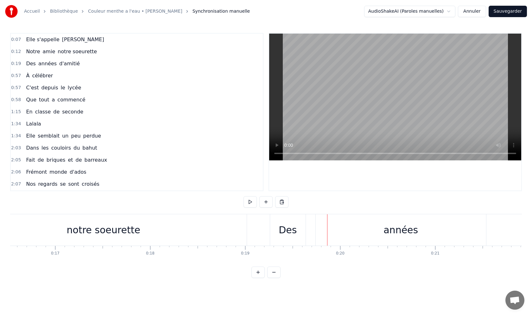
click at [74, 229] on div "notre soeurette" at bounding box center [103, 229] width 73 height 14
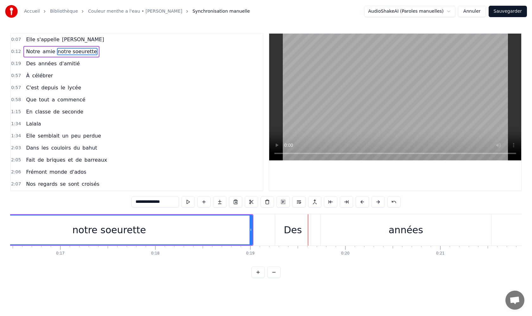
scroll to position [0, 1563]
click at [297, 230] on div "Des" at bounding box center [293, 229] width 18 height 14
type input "***"
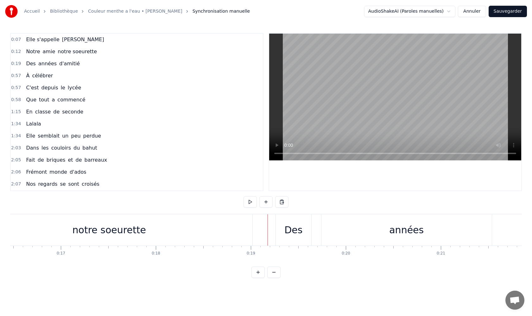
click at [279, 229] on div "Des" at bounding box center [293, 229] width 35 height 31
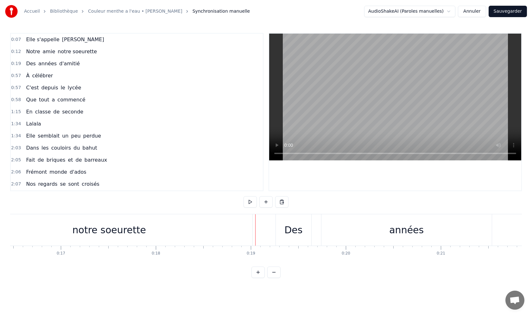
click at [291, 230] on div "Des" at bounding box center [293, 229] width 18 height 14
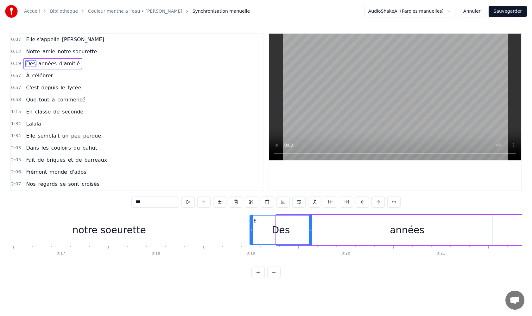
drag, startPoint x: 277, startPoint y: 230, endPoint x: 250, endPoint y: 229, distance: 26.6
click at [250, 229] on icon at bounding box center [251, 229] width 3 height 5
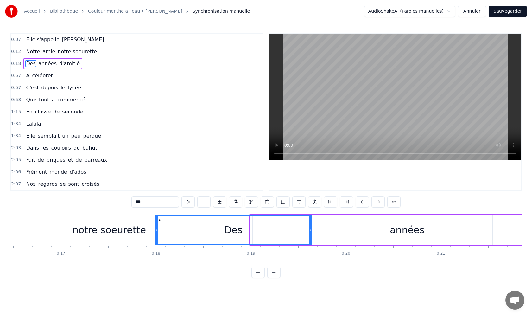
drag, startPoint x: 250, startPoint y: 229, endPoint x: 155, endPoint y: 228, distance: 94.6
click at [155, 228] on icon at bounding box center [156, 229] width 3 height 5
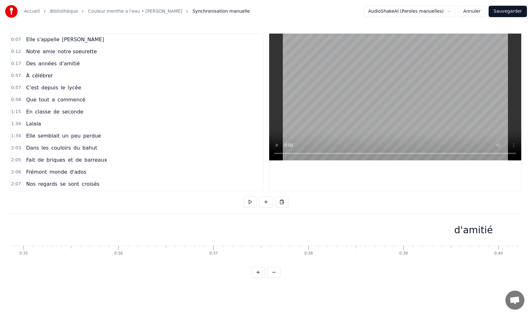
scroll to position [0, 3328]
click at [460, 230] on div "d'amitié" at bounding box center [455, 229] width 39 height 14
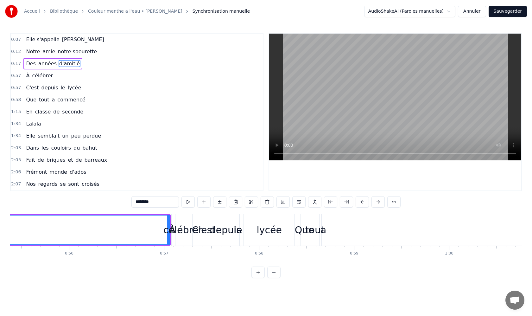
scroll to position [0, 5223]
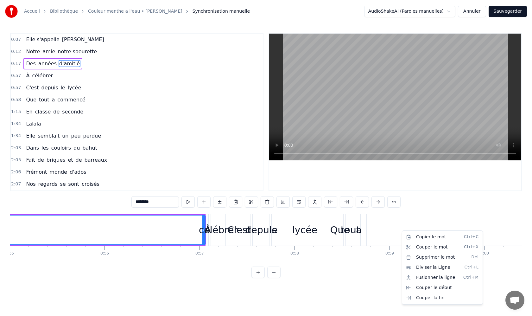
click at [232, 230] on html "Accueil Bibliothèque Couleur menthe a l'eau • [PERSON_NAME] Synchronisation man…" at bounding box center [266, 144] width 532 height 288
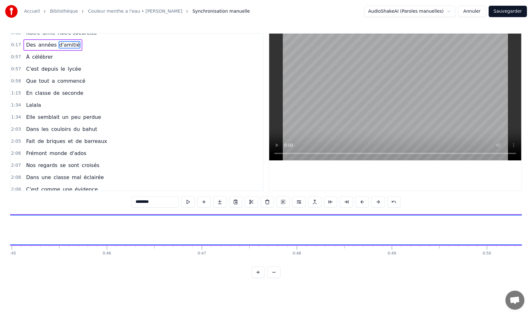
scroll to position [0, 0]
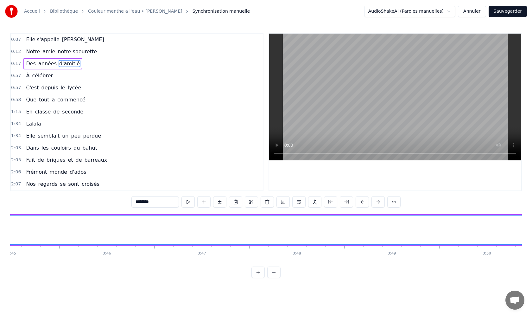
drag, startPoint x: 45, startPoint y: 59, endPoint x: 45, endPoint y: 55, distance: 3.2
click at [45, 55] on div "0:07 Elle s'appelle [PERSON_NAME] 0:12 Notre amie notre soeurette 0:17 Des anné…" at bounding box center [136, 112] width 253 height 158
click at [203, 229] on div "d'amitié" at bounding box center [195, 229] width 39 height 14
click at [188, 229] on div "d'amitié" at bounding box center [195, 229] width 39 height 14
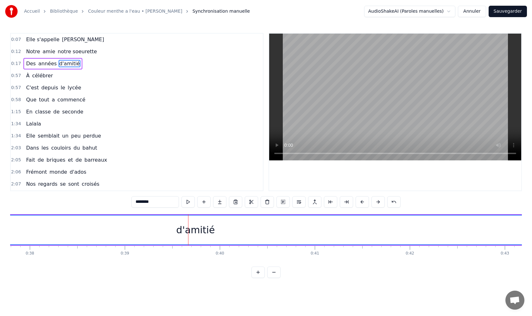
click at [153, 203] on input "********" at bounding box center [154, 201] width 47 height 11
click at [235, 202] on button at bounding box center [235, 201] width 13 height 11
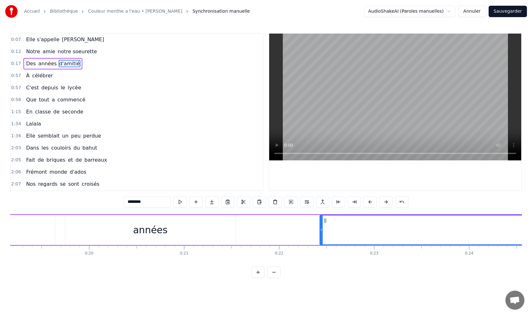
scroll to position [0, 1793]
click at [208, 232] on div "années" at bounding box center [178, 230] width 170 height 30
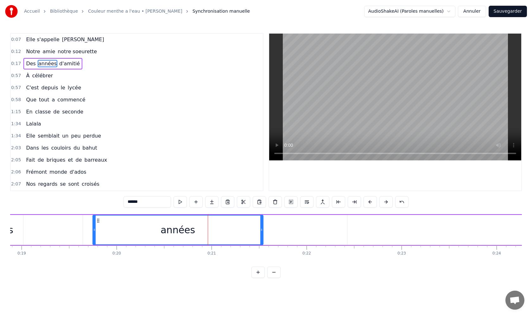
click at [208, 232] on div "années" at bounding box center [178, 229] width 170 height 29
click at [261, 201] on button at bounding box center [259, 201] width 13 height 11
click at [86, 64] on span "d'amitié" at bounding box center [93, 63] width 22 height 7
type input "********"
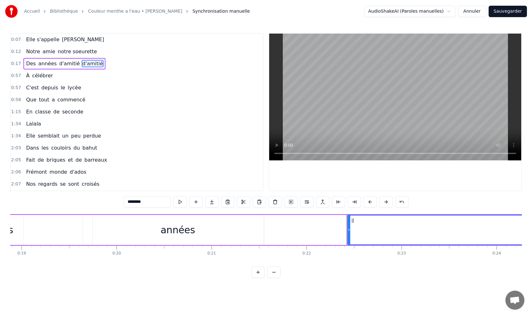
click at [87, 64] on span "d'amitié" at bounding box center [93, 63] width 22 height 7
drag, startPoint x: 147, startPoint y: 205, endPoint x: 116, endPoint y: 203, distance: 31.0
click at [116, 203] on div "0:07 Elle s'appelle [PERSON_NAME] 0:12 Notre amie notre soeurette 0:17 Des anné…" at bounding box center [265, 155] width 511 height 245
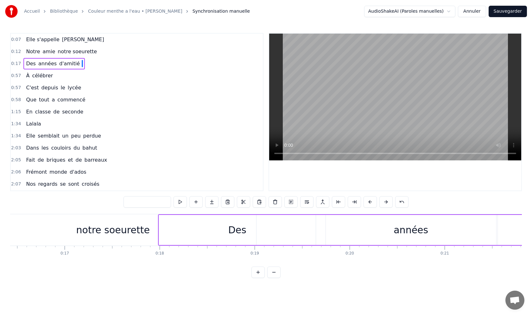
scroll to position [0, 1481]
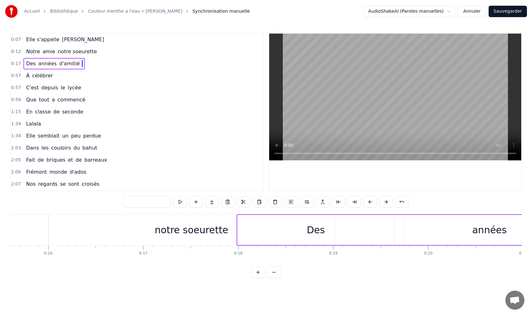
click at [133, 230] on div "notre soeurette" at bounding box center [191, 229] width 286 height 31
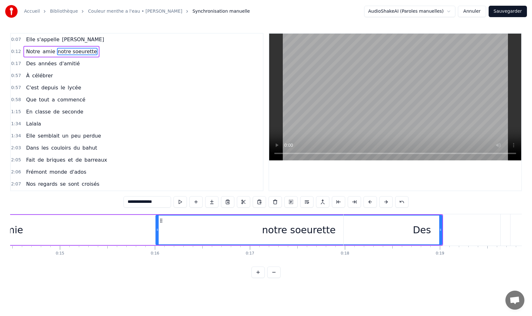
scroll to position [0, 1363]
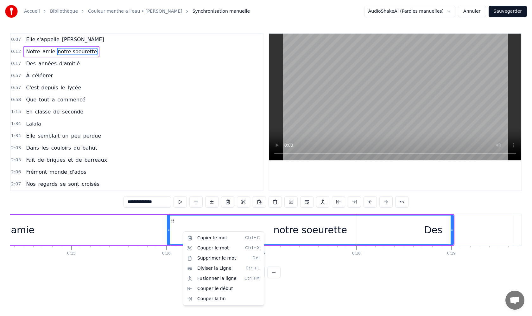
click at [420, 229] on html "**********" at bounding box center [266, 144] width 532 height 288
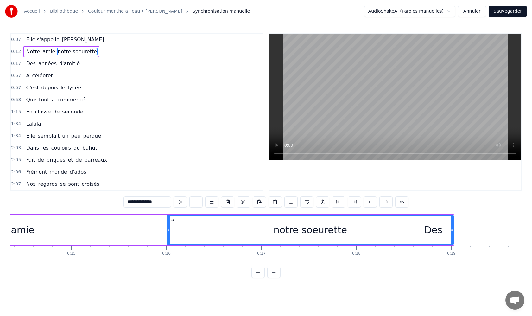
drag, startPoint x: 369, startPoint y: 228, endPoint x: 429, endPoint y: 232, distance: 59.6
click at [429, 232] on div "Des" at bounding box center [433, 229] width 157 height 31
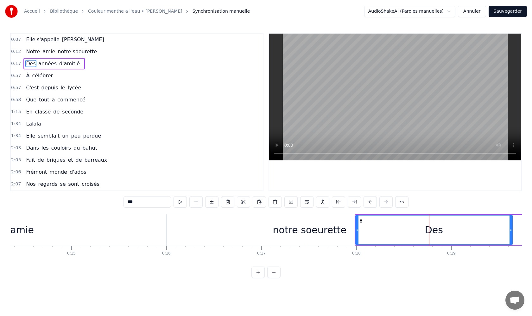
click at [308, 233] on div "notre soeurette" at bounding box center [309, 229] width 73 height 14
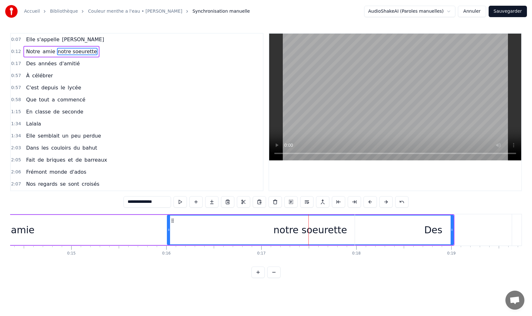
click at [453, 229] on div "Des" at bounding box center [433, 229] width 157 height 31
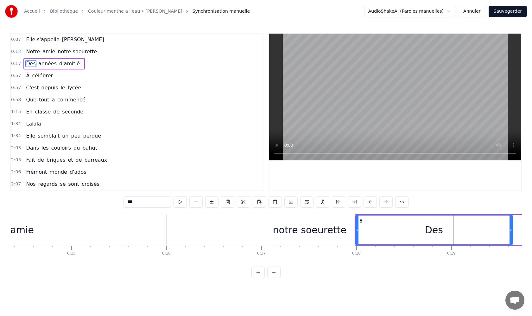
click at [320, 232] on div "notre soeurette" at bounding box center [309, 229] width 73 height 14
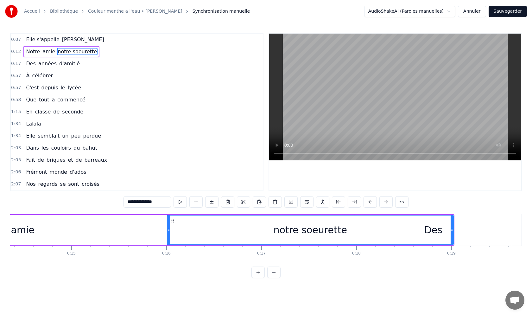
click at [327, 229] on div "notre soeurette" at bounding box center [309, 229] width 73 height 14
drag, startPoint x: 451, startPoint y: 229, endPoint x: 424, endPoint y: 229, distance: 27.2
click at [424, 229] on div "Des" at bounding box center [433, 229] width 157 height 31
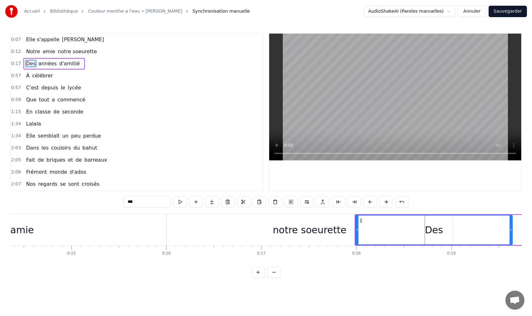
click at [325, 230] on div "notre soeurette" at bounding box center [309, 229] width 73 height 14
type input "**********"
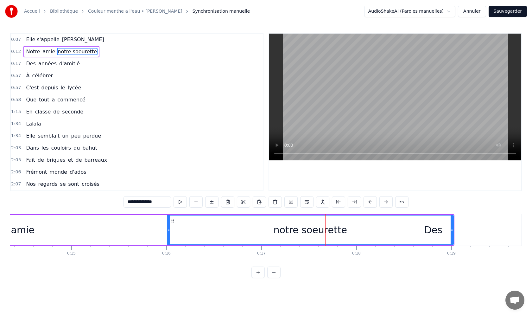
drag, startPoint x: 453, startPoint y: 229, endPoint x: 286, endPoint y: 231, distance: 166.8
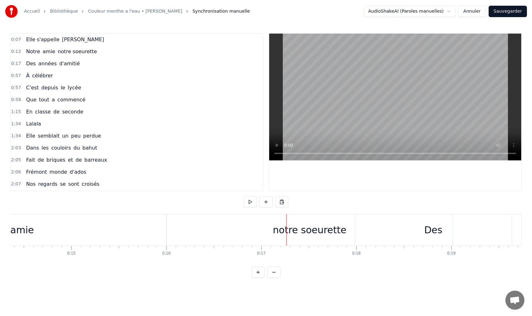
click at [332, 232] on div "notre soeurette" at bounding box center [309, 229] width 73 height 14
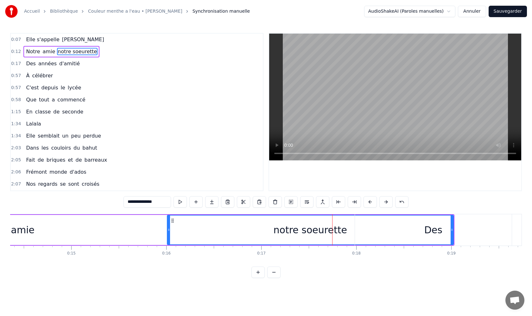
click at [451, 229] on div "Des" at bounding box center [433, 229] width 157 height 31
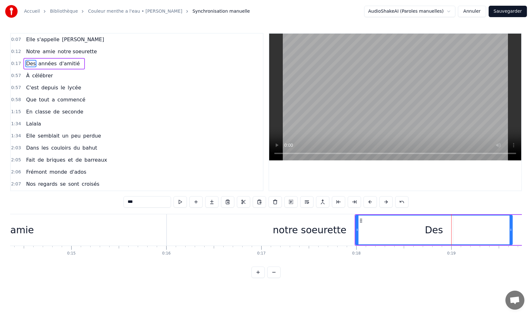
click at [321, 232] on div "notre soeurette" at bounding box center [309, 229] width 73 height 14
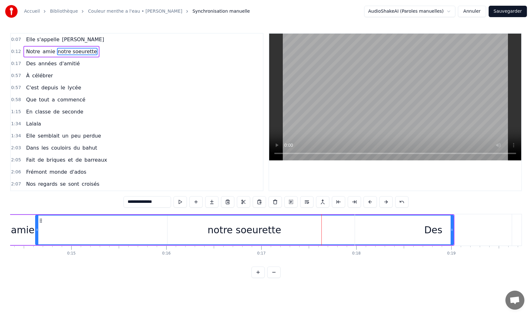
drag, startPoint x: 169, startPoint y: 230, endPoint x: 37, endPoint y: 237, distance: 132.2
click at [37, 237] on div at bounding box center [37, 229] width 3 height 29
drag, startPoint x: 458, startPoint y: 227, endPoint x: 415, endPoint y: 228, distance: 42.4
click at [413, 228] on div "Des" at bounding box center [438, 229] width 157 height 31
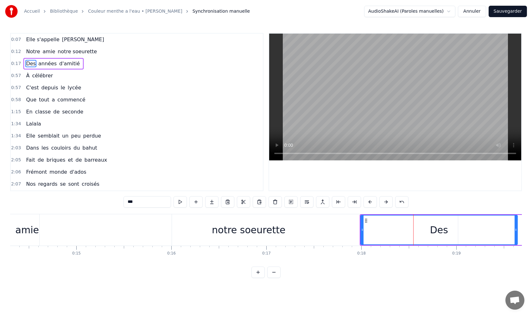
click at [514, 228] on div "Des" at bounding box center [439, 229] width 156 height 29
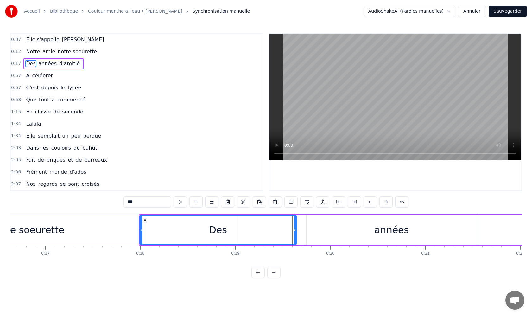
scroll to position [0, 1462]
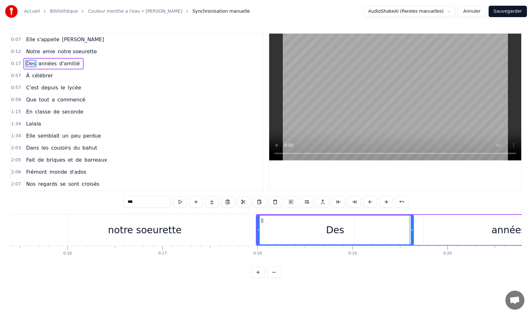
click at [234, 229] on div "notre soeurette" at bounding box center [145, 229] width 418 height 31
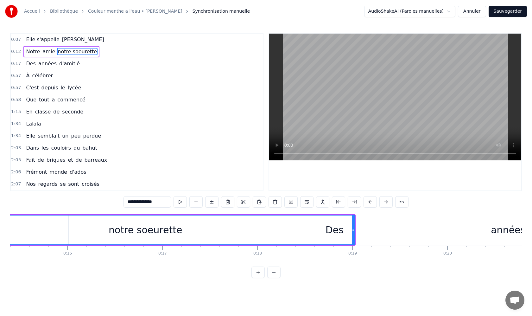
drag, startPoint x: 411, startPoint y: 227, endPoint x: 333, endPoint y: 228, distance: 77.9
click at [334, 228] on div "Des" at bounding box center [334, 229] width 157 height 31
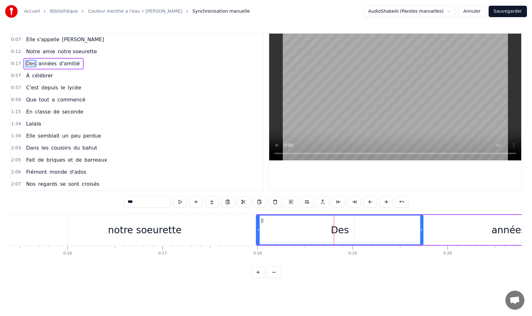
drag, startPoint x: 412, startPoint y: 230, endPoint x: 422, endPoint y: 232, distance: 10.1
click at [422, 232] on div at bounding box center [421, 229] width 3 height 29
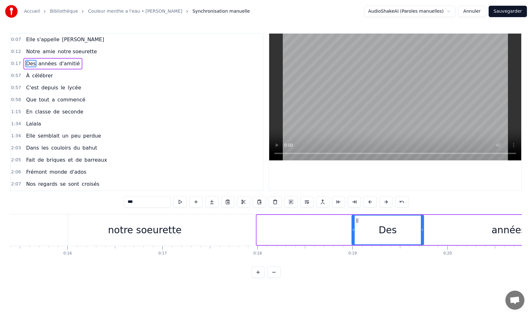
drag, startPoint x: 258, startPoint y: 230, endPoint x: 347, endPoint y: 237, distance: 89.9
click at [352, 238] on div at bounding box center [353, 229] width 3 height 29
click at [215, 238] on div "notre soeurette" at bounding box center [145, 229] width 418 height 31
type input "**********"
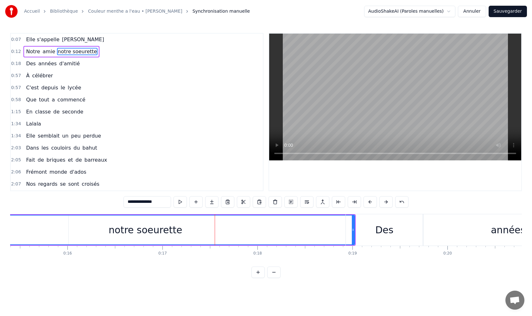
drag, startPoint x: 354, startPoint y: 230, endPoint x: 343, endPoint y: 230, distance: 11.7
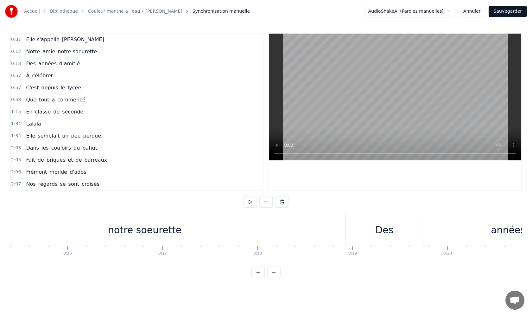
click at [318, 229] on div "notre soeurette" at bounding box center [145, 229] width 418 height 31
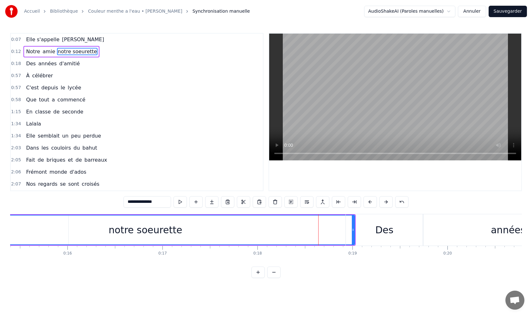
click at [237, 230] on div "notre soeurette" at bounding box center [145, 229] width 417 height 29
drag, startPoint x: 353, startPoint y: 229, endPoint x: 314, endPoint y: 228, distance: 38.9
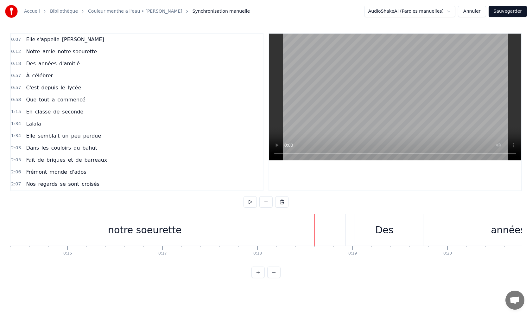
click at [200, 231] on div "notre soeurette" at bounding box center [145, 229] width 418 height 31
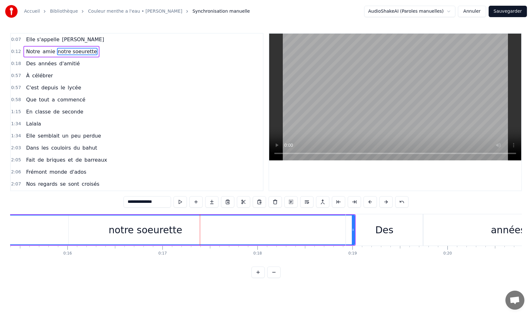
click at [353, 230] on div "Des" at bounding box center [384, 229] width 77 height 31
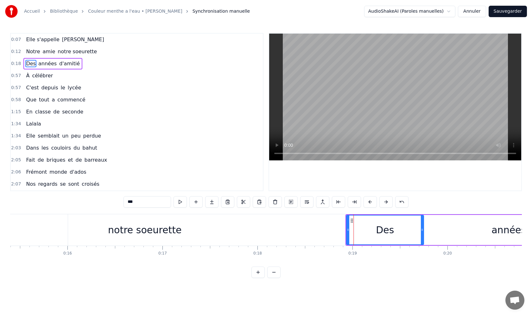
click at [330, 229] on div "notre soeurette" at bounding box center [145, 229] width 418 height 31
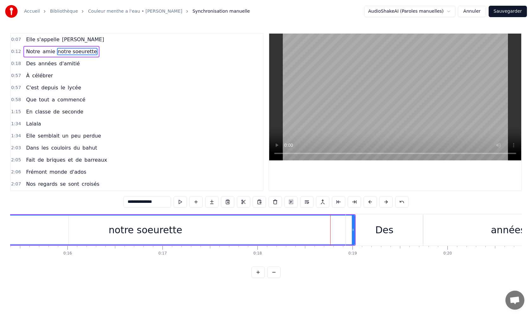
click at [368, 223] on div "Des" at bounding box center [384, 229] width 77 height 31
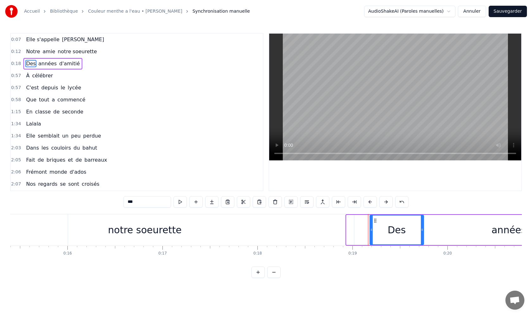
drag, startPoint x: 347, startPoint y: 230, endPoint x: 373, endPoint y: 228, distance: 26.0
click at [373, 229] on icon at bounding box center [371, 229] width 3 height 5
click at [335, 231] on div "notre soeurette" at bounding box center [145, 229] width 418 height 31
type input "**********"
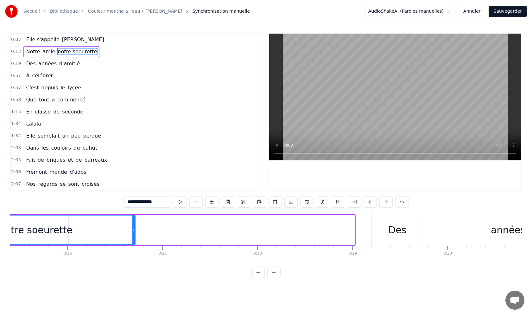
drag, startPoint x: 353, startPoint y: 229, endPoint x: 134, endPoint y: 239, distance: 219.2
click at [134, 238] on div at bounding box center [133, 229] width 3 height 29
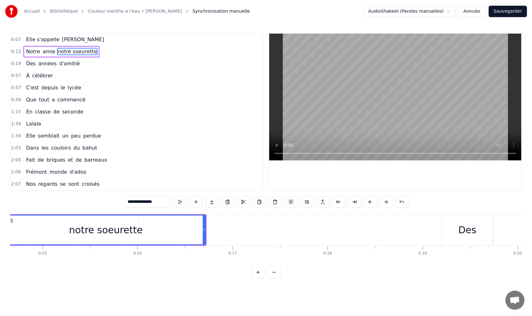
scroll to position [0, 1387]
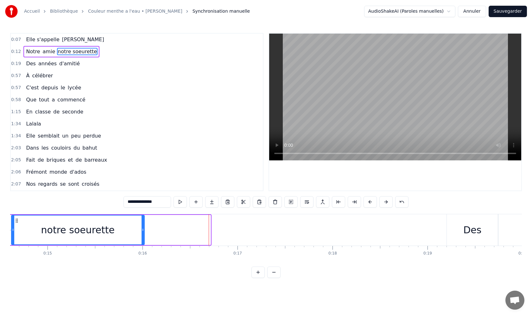
drag, startPoint x: 209, startPoint y: 229, endPoint x: 143, endPoint y: 229, distance: 66.5
click at [143, 229] on icon at bounding box center [142, 229] width 3 height 5
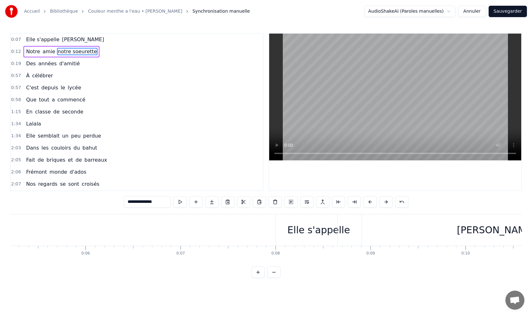
scroll to position [0, 585]
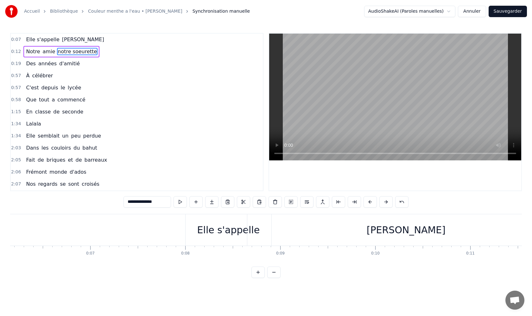
click at [244, 231] on div "Elle s'appelle" at bounding box center [228, 229] width 63 height 14
type input "**********"
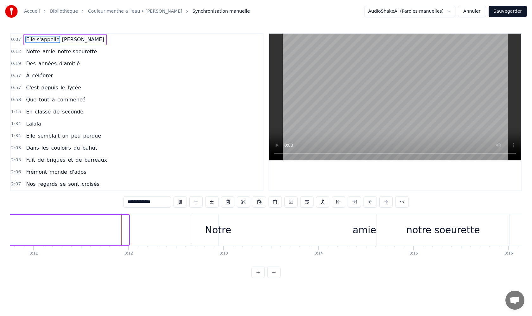
scroll to position [0, 1040]
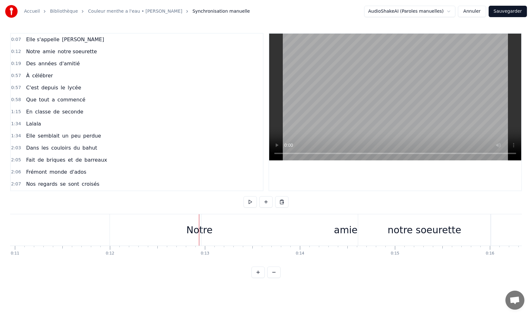
click at [193, 232] on div "Notre" at bounding box center [199, 229] width 26 height 14
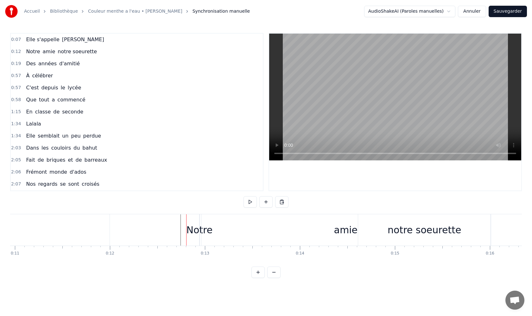
click at [192, 229] on div "Notre" at bounding box center [199, 229] width 26 height 14
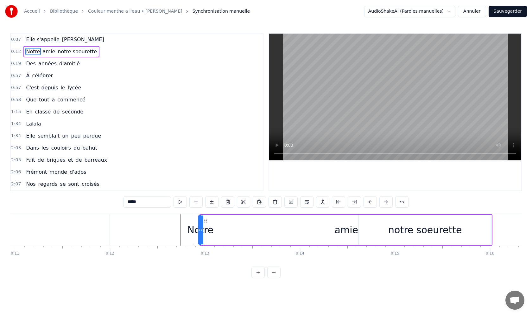
click at [219, 230] on div "amie" at bounding box center [346, 230] width 289 height 30
type input "****"
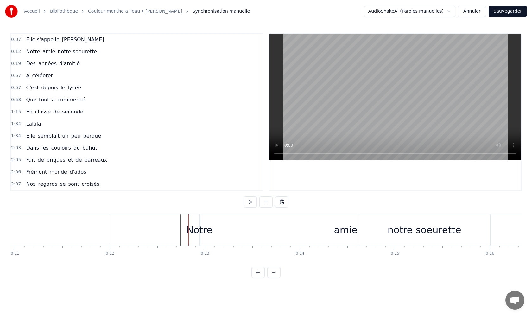
click at [201, 230] on div "amie" at bounding box center [345, 229] width 289 height 31
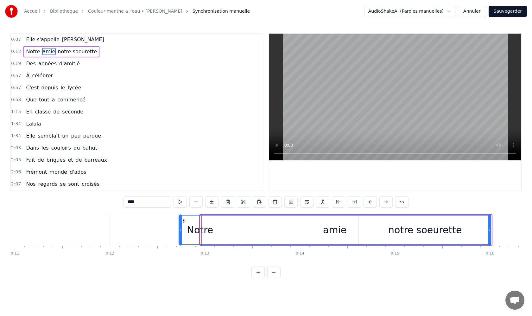
drag, startPoint x: 203, startPoint y: 230, endPoint x: 180, endPoint y: 229, distance: 23.4
click at [180, 229] on icon at bounding box center [180, 229] width 3 height 5
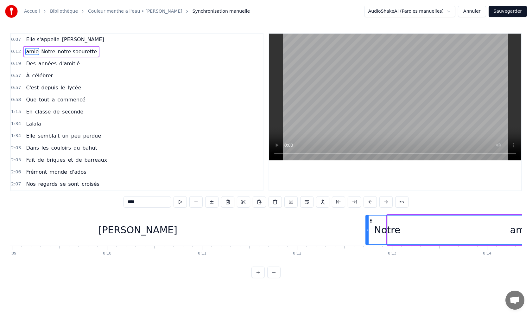
scroll to position [0, 846]
click at [179, 230] on div "[PERSON_NAME]" at bounding box center [143, 229] width 317 height 31
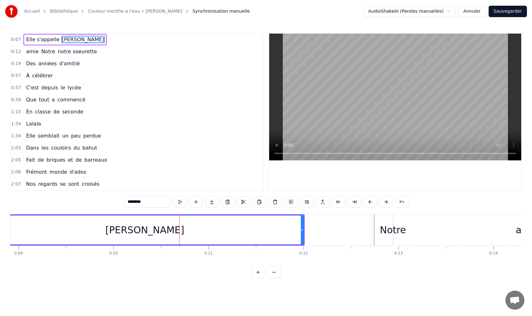
click at [400, 225] on div "Notre" at bounding box center [392, 229] width 26 height 14
type input "*****"
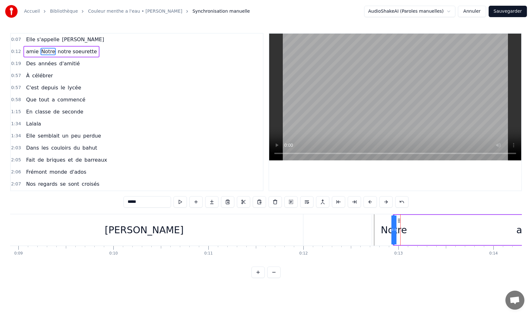
drag, startPoint x: 393, startPoint y: 228, endPoint x: 317, endPoint y: 226, distance: 75.4
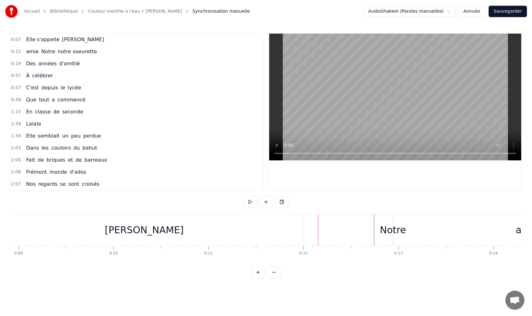
click at [379, 228] on div "amie" at bounding box center [527, 229] width 312 height 31
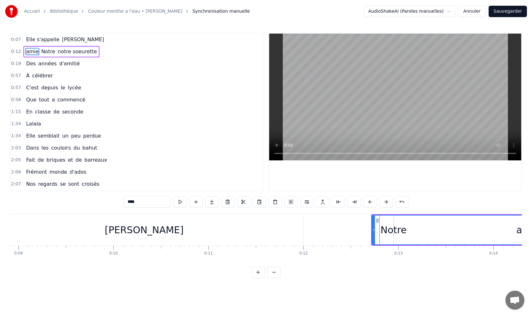
click at [373, 229] on circle at bounding box center [373, 229] width 0 height 0
click at [375, 229] on div "amie" at bounding box center [527, 229] width 311 height 29
drag, startPoint x: 372, startPoint y: 229, endPoint x: 302, endPoint y: 228, distance: 70.6
click at [302, 228] on icon at bounding box center [303, 229] width 3 height 5
click at [181, 229] on div "[PERSON_NAME]" at bounding box center [143, 229] width 317 height 31
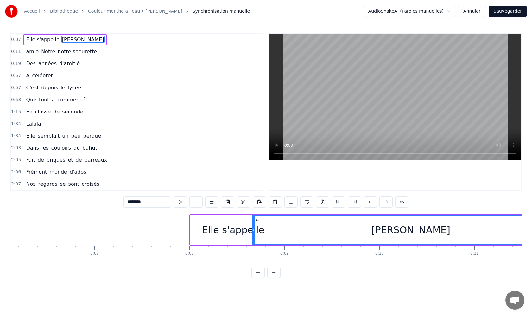
scroll to position [0, 582]
click at [28, 52] on span "amie" at bounding box center [32, 51] width 14 height 7
type input "****"
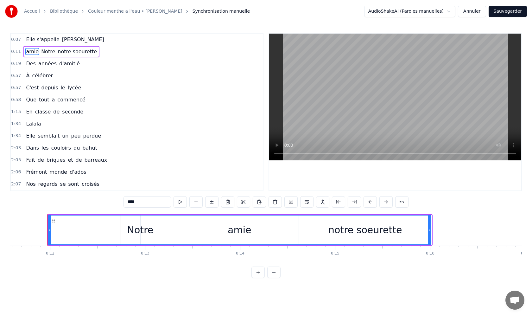
scroll to position [0, 1105]
drag, startPoint x: 144, startPoint y: 203, endPoint x: 119, endPoint y: 203, distance: 25.0
click at [119, 203] on div "0:07 Elle s'appelle [PERSON_NAME] 0:11 amie Notre notre soeurette 0:19 Des anné…" at bounding box center [265, 155] width 511 height 245
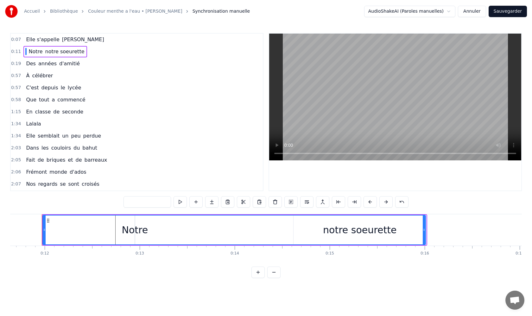
click at [40, 52] on span "Notre" at bounding box center [35, 51] width 15 height 7
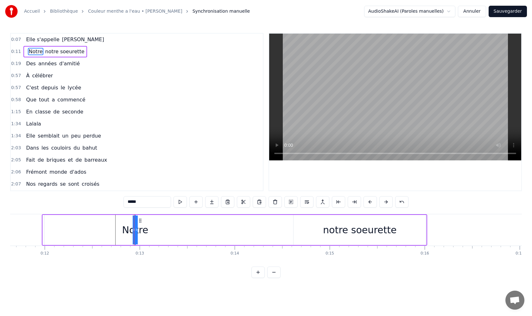
click at [45, 52] on span "notre soeurette" at bounding box center [65, 51] width 41 height 7
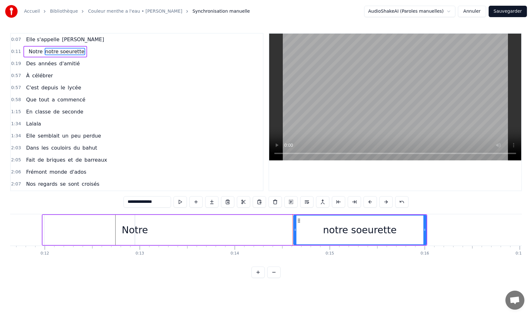
click at [39, 52] on span "Notre" at bounding box center [35, 51] width 15 height 7
type input "*****"
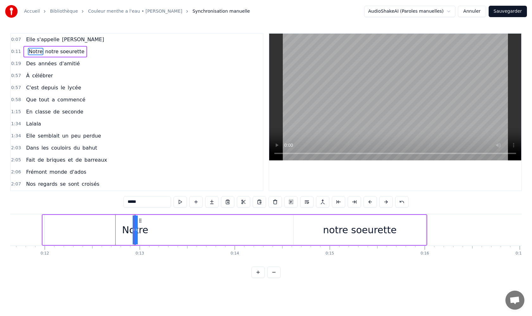
click at [165, 230] on div at bounding box center [234, 230] width 383 height 30
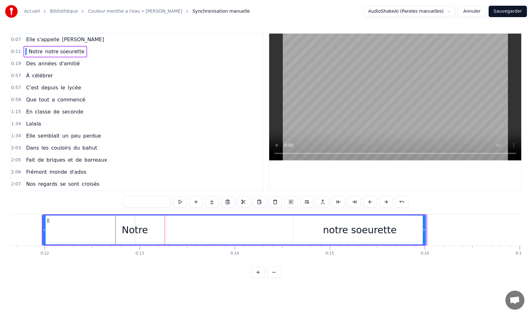
click at [41, 52] on div "[GEOGRAPHIC_DATA]" at bounding box center [54, 51] width 63 height 11
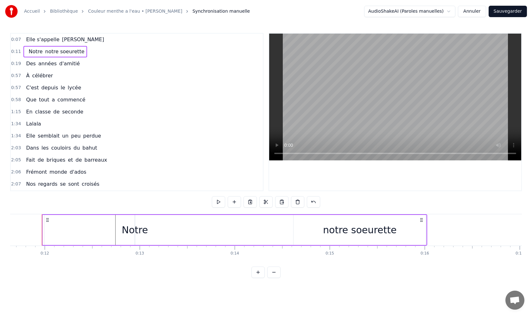
click at [41, 52] on div "[GEOGRAPHIC_DATA]" at bounding box center [54, 51] width 63 height 11
click at [45, 52] on span "notre soeurette" at bounding box center [65, 52] width 41 height 8
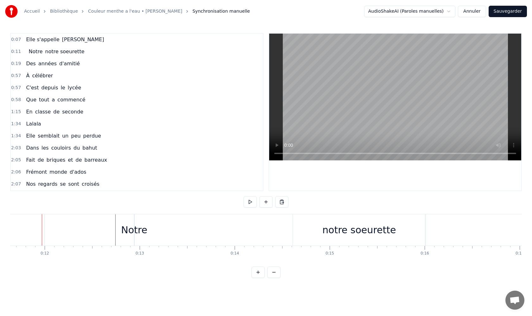
click at [39, 53] on span "Notre" at bounding box center [35, 51] width 15 height 7
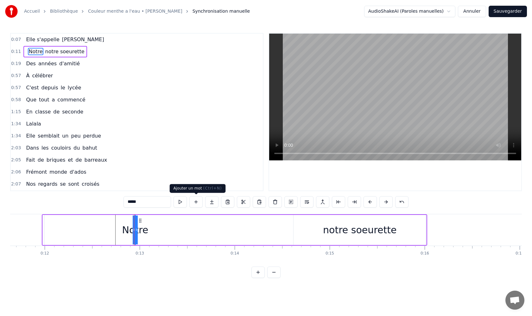
click at [197, 201] on button at bounding box center [195, 201] width 13 height 11
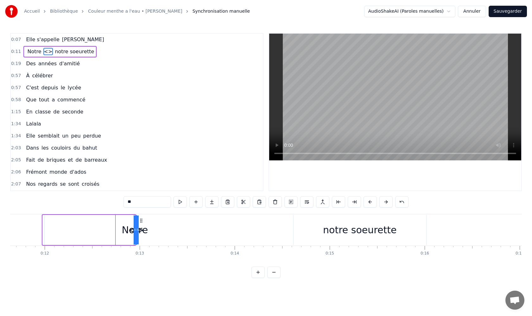
click at [136, 204] on input "**" at bounding box center [146, 201] width 47 height 11
drag, startPoint x: 136, startPoint y: 204, endPoint x: 125, endPoint y: 204, distance: 11.1
click at [125, 204] on input "**" at bounding box center [146, 201] width 47 height 11
type input "****"
click at [186, 280] on html "Accueil Bibliothèque Couleur menthe a l'eau • [PERSON_NAME] Synchronisation man…" at bounding box center [266, 144] width 532 height 288
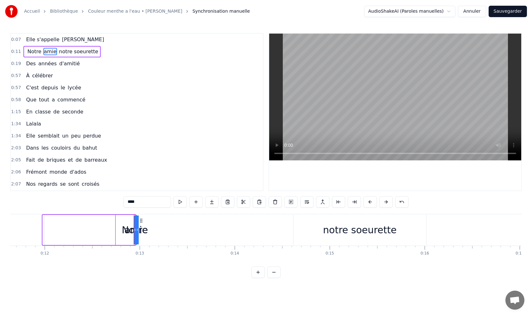
click at [142, 231] on div "amie" at bounding box center [135, 229] width 23 height 14
drag, startPoint x: 137, startPoint y: 229, endPoint x: 172, endPoint y: 230, distance: 34.2
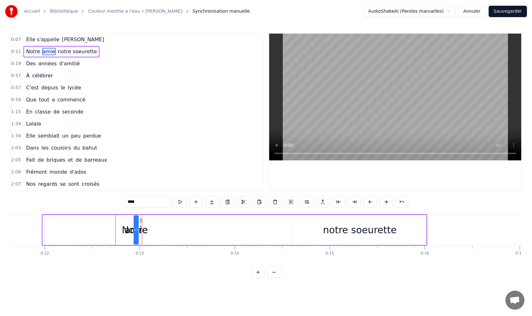
click at [134, 224] on div at bounding box center [135, 229] width 3 height 29
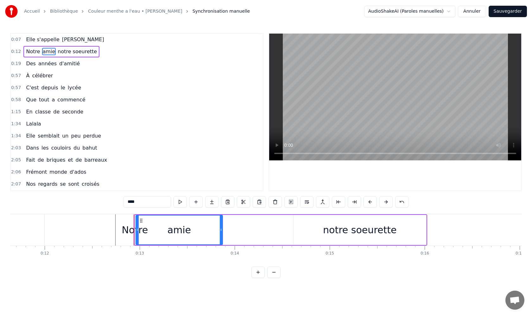
drag, startPoint x: 135, startPoint y: 229, endPoint x: 225, endPoint y: 229, distance: 89.2
click at [225, 230] on div "Notre amie notre soeurette" at bounding box center [280, 229] width 293 height 31
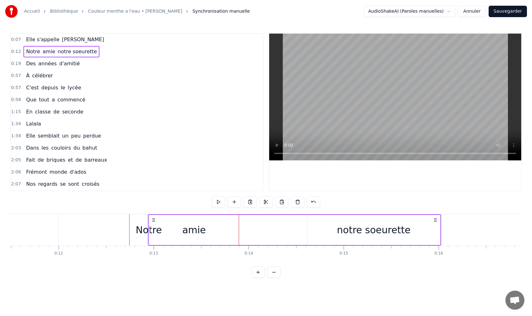
scroll to position [0, 1074]
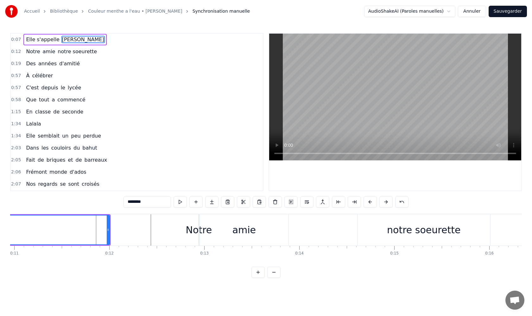
scroll to position [0, 986]
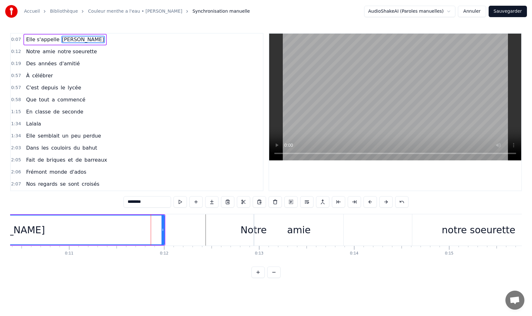
click at [94, 230] on div "[PERSON_NAME]" at bounding box center [5, 229] width 317 height 29
click at [254, 231] on div "amie" at bounding box center [298, 229] width 89 height 31
type input "****"
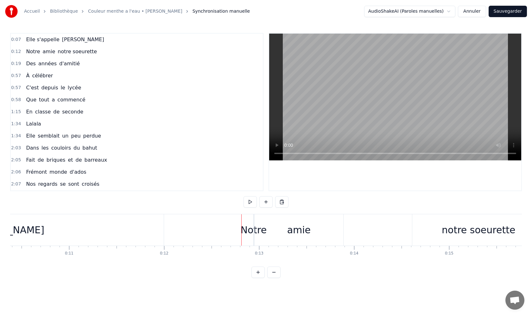
click at [258, 232] on div "amie" at bounding box center [298, 229] width 89 height 31
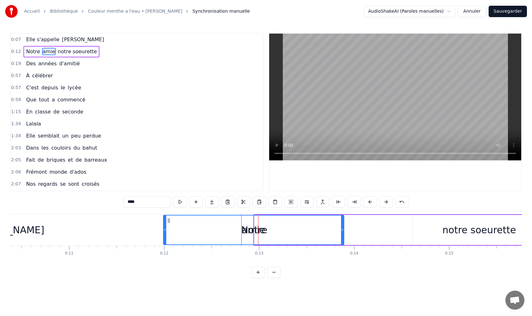
drag, startPoint x: 257, startPoint y: 228, endPoint x: 165, endPoint y: 232, distance: 91.9
click at [165, 232] on div at bounding box center [165, 229] width 3 height 29
click at [41, 230] on div "[PERSON_NAME]" at bounding box center [4, 229] width 317 height 31
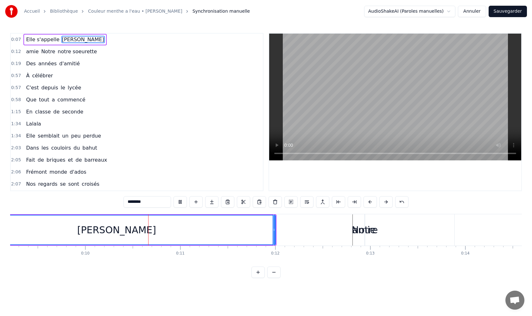
scroll to position [0, 918]
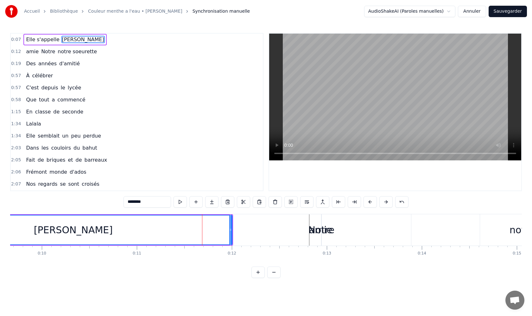
click at [32, 53] on span "amie" at bounding box center [32, 51] width 14 height 7
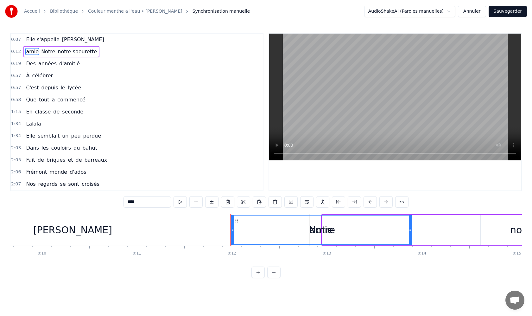
click at [141, 203] on input "****" at bounding box center [146, 201] width 47 height 11
type input "*"
click at [45, 52] on span "notre soeurette" at bounding box center [65, 51] width 41 height 7
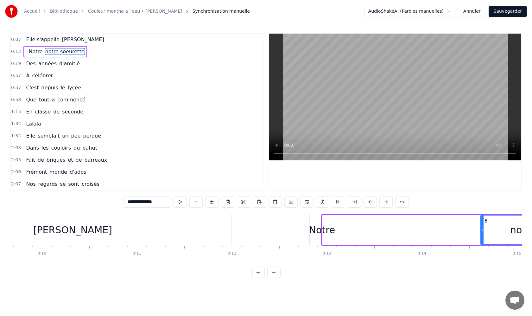
click at [40, 53] on span "Notre" at bounding box center [35, 51] width 15 height 7
type input "*****"
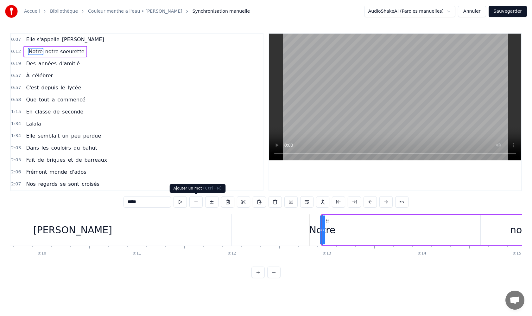
click at [198, 202] on button at bounding box center [195, 201] width 13 height 11
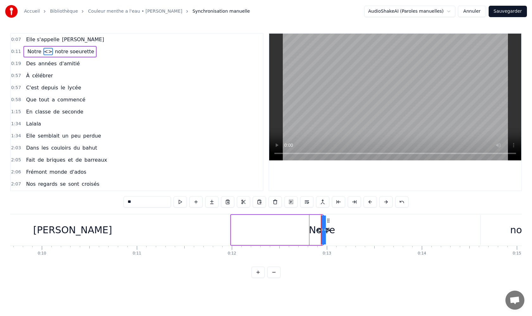
click at [140, 203] on input "**" at bounding box center [146, 201] width 47 height 11
type input "*"
type input "****"
click at [161, 139] on div "1:34 Elle semblait un peu perdue" at bounding box center [137, 136] width 252 height 12
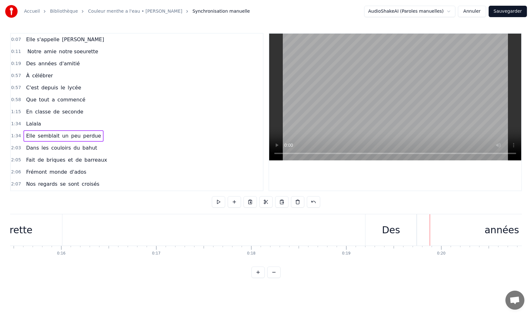
scroll to position [0, 1460]
click at [55, 230] on div "notre soeurette" at bounding box center [4, 229] width 133 height 31
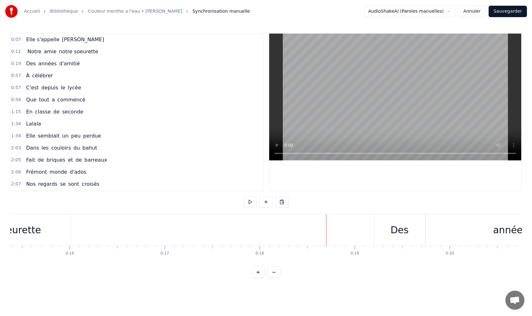
click at [380, 230] on div "Des" at bounding box center [399, 229] width 51 height 31
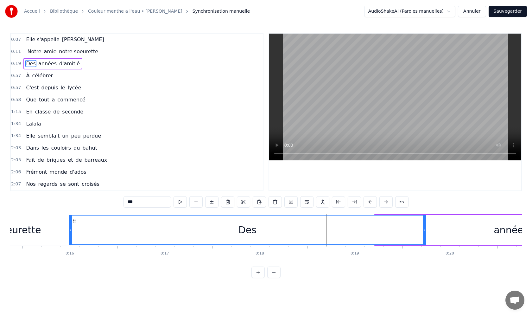
drag, startPoint x: 375, startPoint y: 230, endPoint x: 69, endPoint y: 221, distance: 305.9
click at [69, 221] on div at bounding box center [70, 229] width 3 height 29
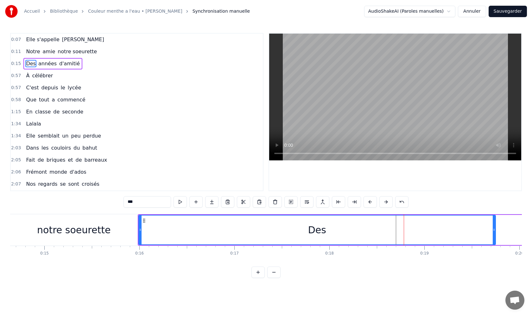
scroll to position [0, 1387]
drag, startPoint x: 142, startPoint y: 229, endPoint x: 155, endPoint y: 230, distance: 12.4
click at [155, 230] on icon at bounding box center [155, 229] width 3 height 5
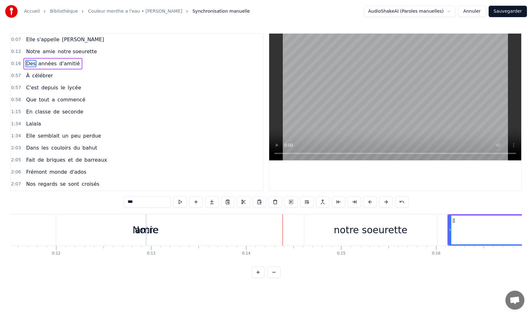
scroll to position [0, 1032]
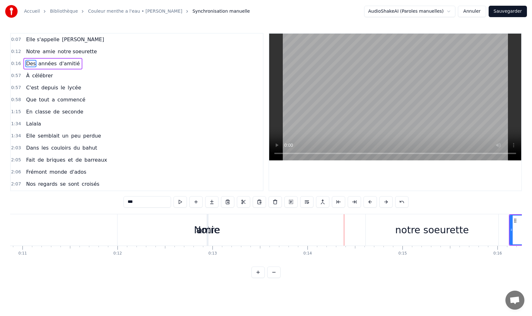
click at [204, 230] on div "amie" at bounding box center [207, 229] width 23 height 14
type input "****"
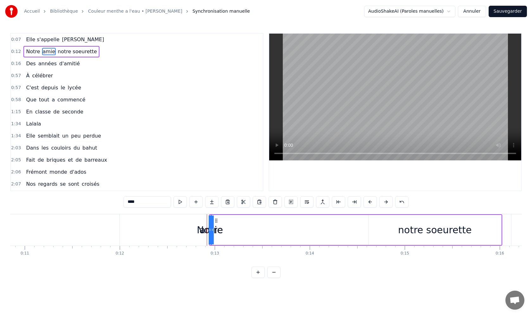
scroll to position [0, 1028]
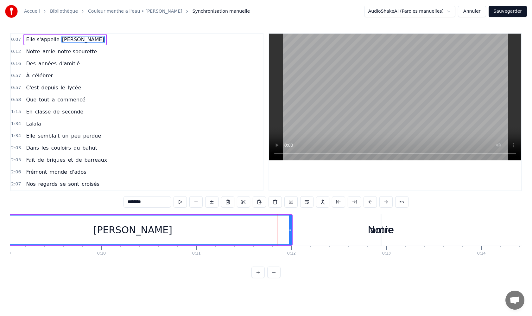
scroll to position [0, 851]
click at [379, 229] on div "amie" at bounding box center [389, 229] width 23 height 14
type input "****"
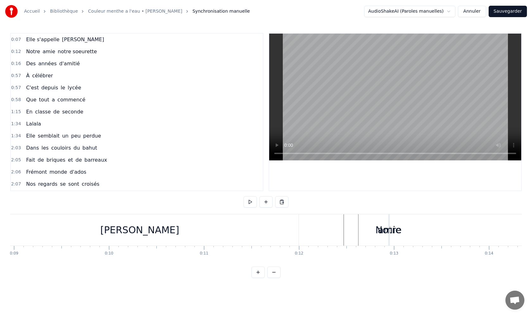
click at [387, 228] on div "amie" at bounding box center [389, 229] width 23 height 14
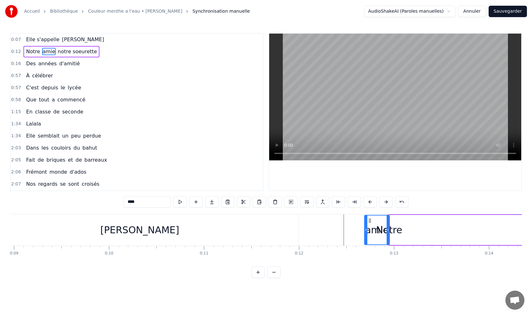
drag, startPoint x: 391, startPoint y: 230, endPoint x: 365, endPoint y: 229, distance: 25.6
click at [365, 229] on icon at bounding box center [366, 229] width 3 height 5
click at [423, 233] on div "amie Notre notre soeurette" at bounding box center [534, 229] width 293 height 31
click at [33, 52] on span "amie" at bounding box center [32, 51] width 14 height 7
click at [140, 202] on input "****" at bounding box center [146, 201] width 47 height 11
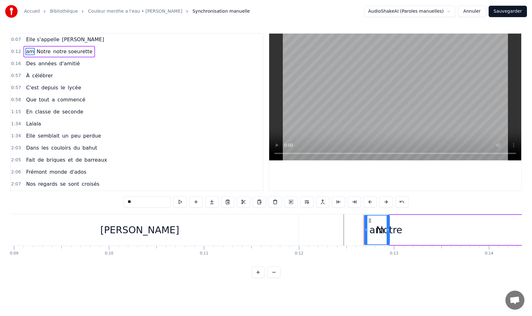
type input "*"
click at [45, 52] on span "notre soeurette" at bounding box center [65, 51] width 41 height 7
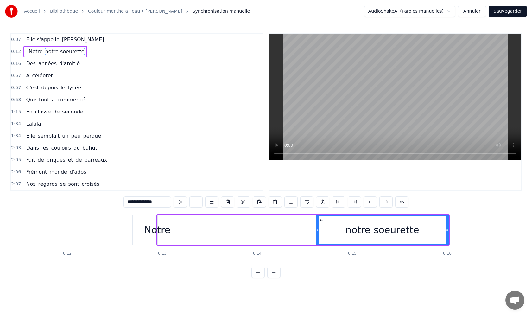
click at [41, 52] on span "Notre" at bounding box center [35, 51] width 15 height 7
type input "*****"
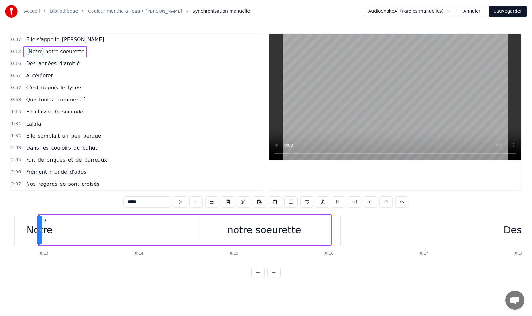
scroll to position [0, 1197]
click at [194, 203] on button at bounding box center [195, 201] width 13 height 11
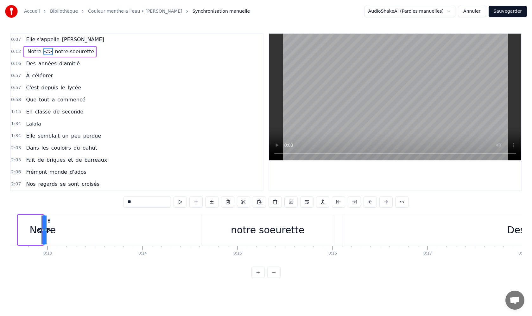
click at [135, 203] on input "**" at bounding box center [146, 201] width 47 height 11
